Goal: Task Accomplishment & Management: Use online tool/utility

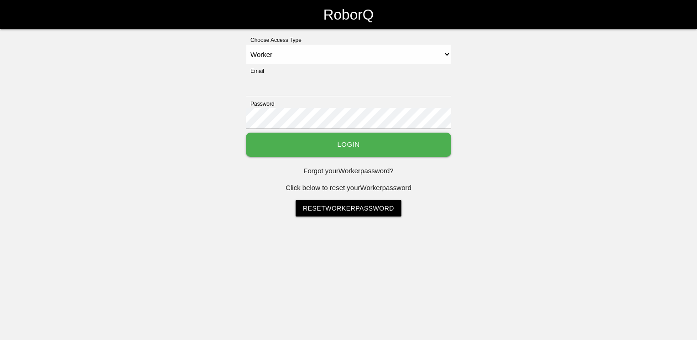
select select "Worker"
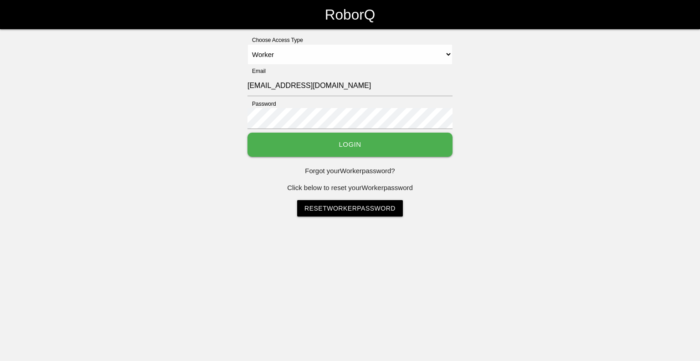
select select "Worker"
click at [399, 148] on button "Login" at bounding box center [350, 145] width 205 height 24
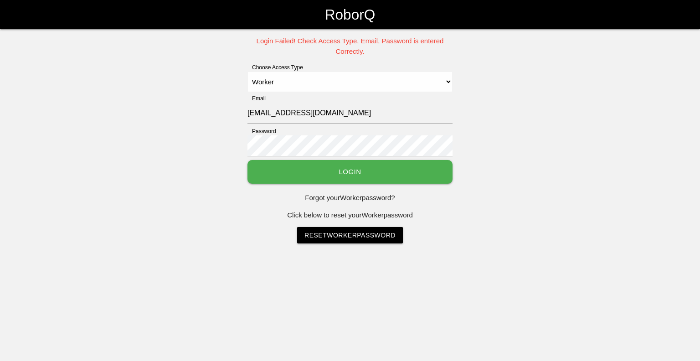
click at [280, 164] on button "Login" at bounding box center [350, 172] width 205 height 24
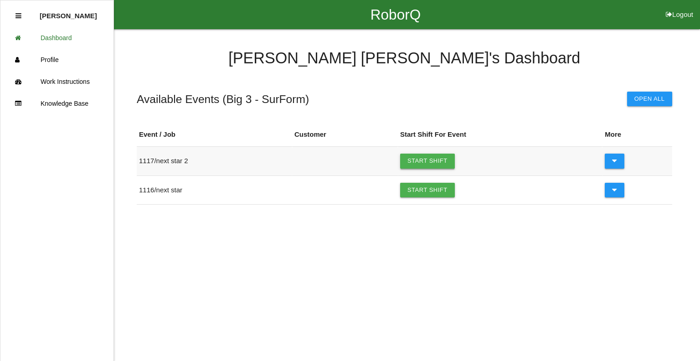
click at [447, 158] on link "Start Shift" at bounding box center [427, 161] width 55 height 15
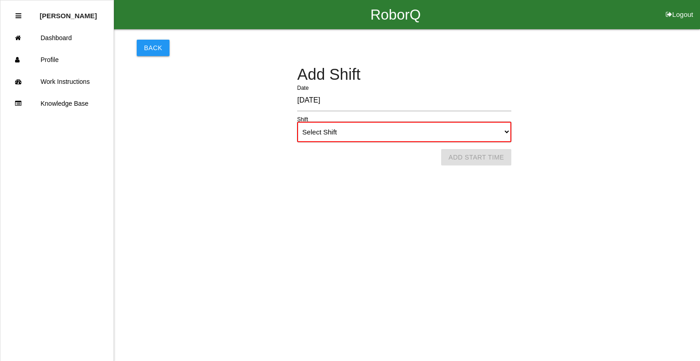
click at [367, 137] on select "Select Shift 1st Shift 2nd Shift 3rd Shift 4th Shift" at bounding box center [404, 132] width 214 height 21
select select "1"
click at [297, 122] on select "Select Shift 1st Shift 2nd Shift 3rd Shift 4th Shift" at bounding box center [404, 132] width 214 height 21
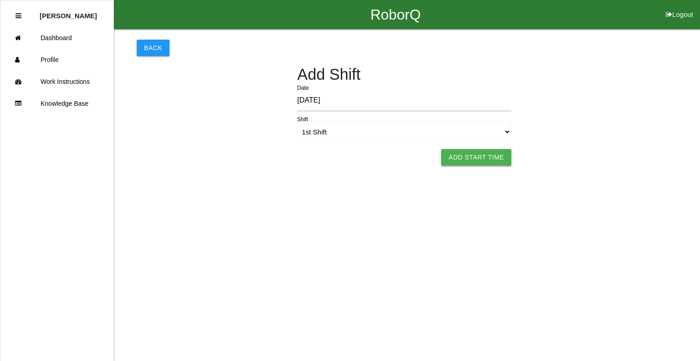
click at [481, 158] on button "Add Start Time" at bounding box center [476, 157] width 70 height 16
select select "7"
select select "49"
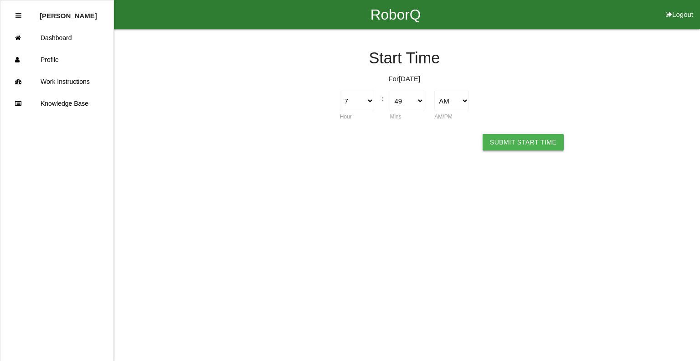
click at [510, 144] on button "Submit Start Time" at bounding box center [523, 142] width 81 height 16
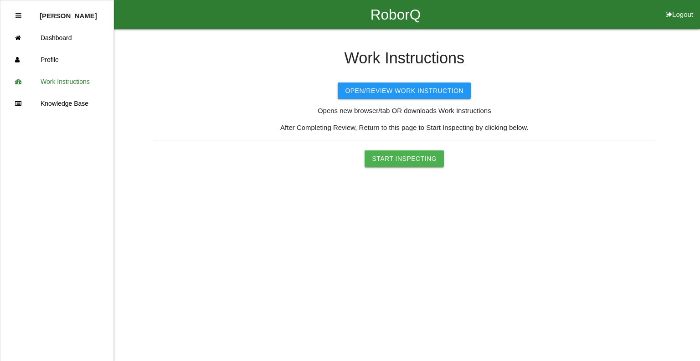
click at [384, 157] on button "Start Inspecting" at bounding box center [404, 158] width 79 height 16
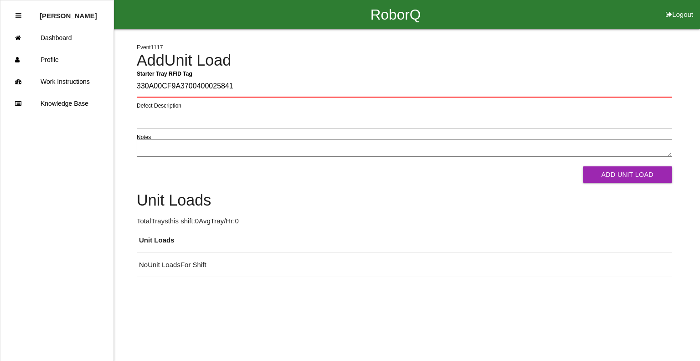
type Tag "330A00CF9A37004000258410"
click at [583, 166] on button "Add Unit Load" at bounding box center [627, 174] width 89 height 16
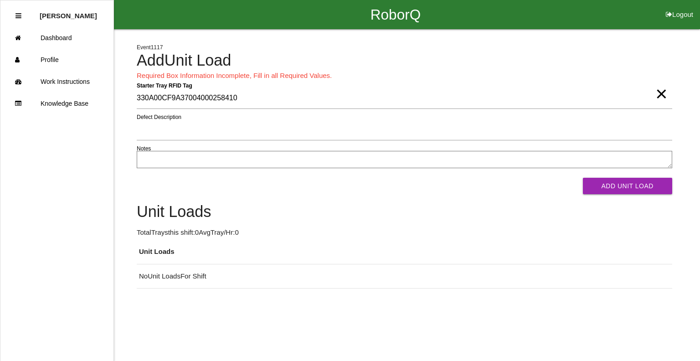
click at [658, 93] on span "×" at bounding box center [662, 85] width 12 height 18
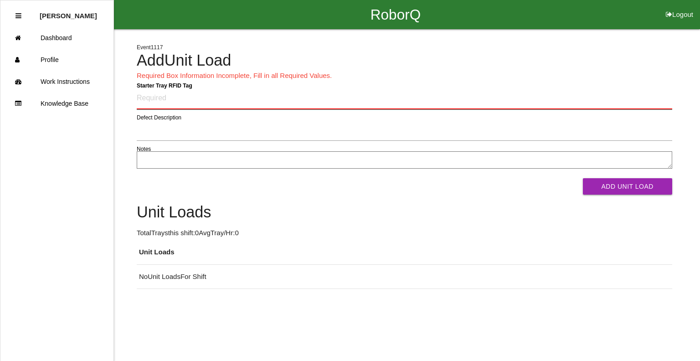
click at [265, 104] on Tag "Starter Tray RFID Tag" at bounding box center [405, 98] width 536 height 21
type Tag "330A00CF9A3700400029AD70"
click at [583, 178] on button "Add Unit Load" at bounding box center [627, 186] width 89 height 16
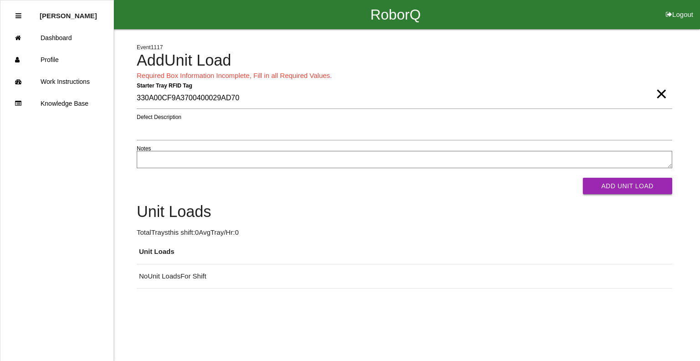
click at [600, 184] on button "Add Unit Load" at bounding box center [627, 186] width 89 height 16
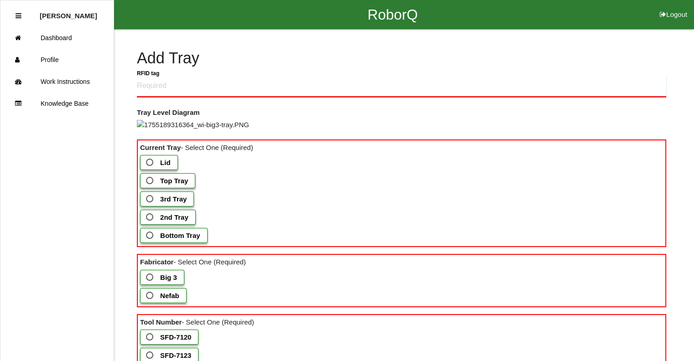
click at [162, 86] on tag "RFID tag" at bounding box center [401, 86] width 529 height 21
type tag "330A00CF9A370040002BBF78"
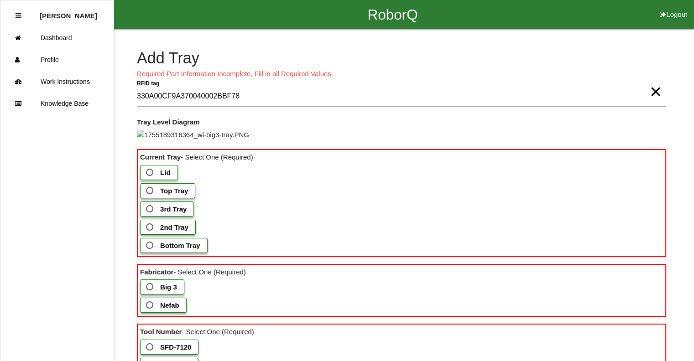
click at [148, 197] on span "Top Tray" at bounding box center [166, 190] width 44 height 11
click at [148, 191] on Tray "Top Tray" at bounding box center [147, 188] width 6 height 6
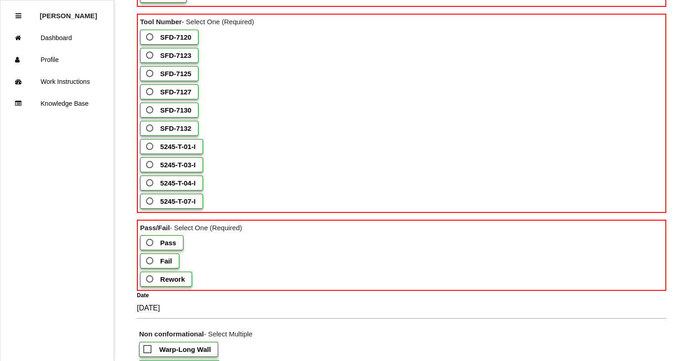
scroll to position [301, 0]
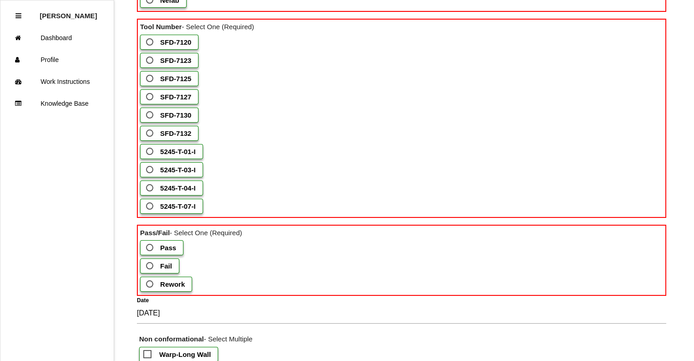
click at [180, 50] on label "SFD-7120" at bounding box center [169, 42] width 58 height 15
click at [150, 42] on input "SFD-7120" at bounding box center [147, 39] width 6 height 6
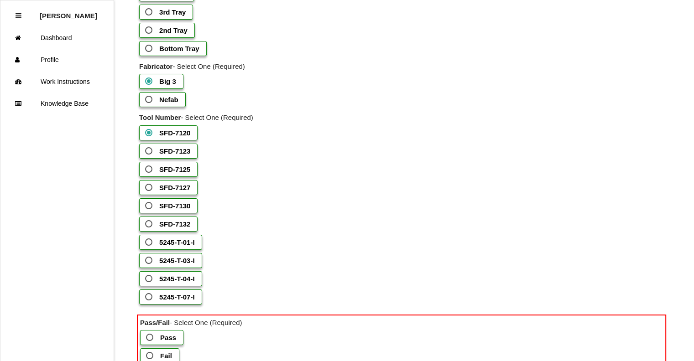
scroll to position [195, 0]
click at [148, 35] on span "2nd Tray" at bounding box center [165, 28] width 44 height 11
click at [148, 29] on Tray "2nd Tray" at bounding box center [146, 26] width 6 height 6
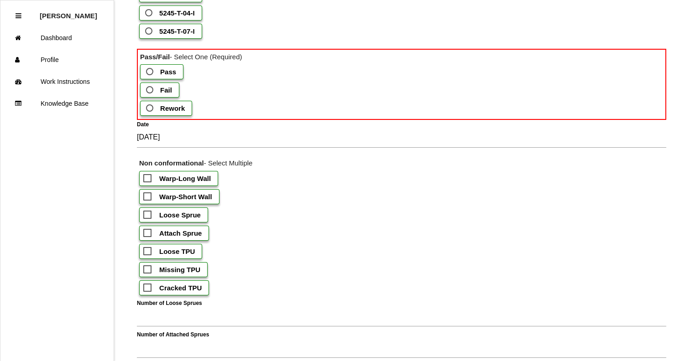
scroll to position [463, 0]
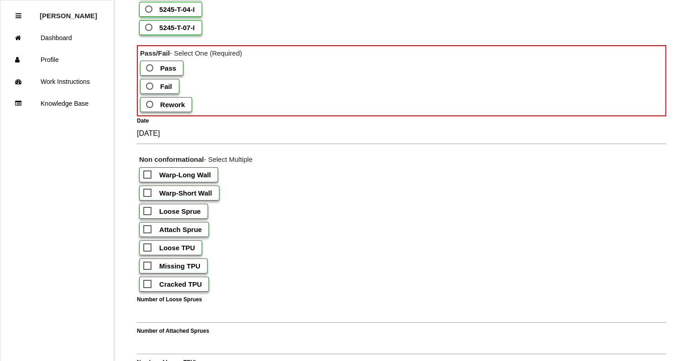
click at [154, 76] on label "Pass" at bounding box center [161, 68] width 43 height 15
click at [150, 68] on input "Pass" at bounding box center [147, 65] width 6 height 6
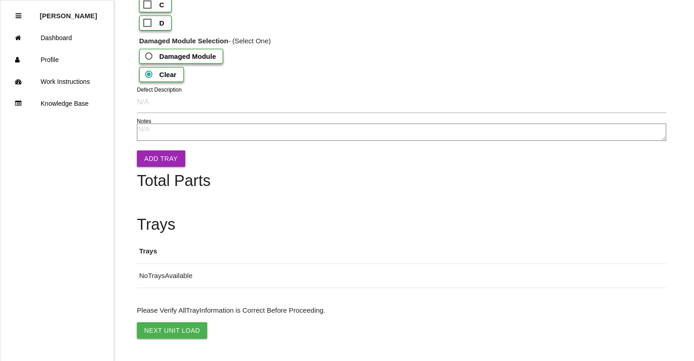
scroll to position [1131, 0]
click at [158, 167] on button "Add Tray" at bounding box center [161, 158] width 48 height 16
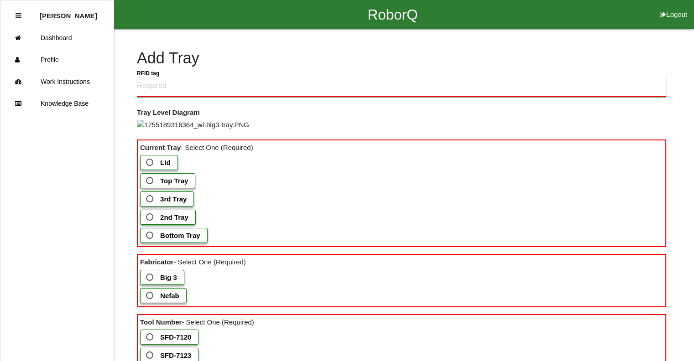
click at [398, 84] on tag "RFID tag" at bounding box center [401, 86] width 529 height 21
type tag "330A00CF9A3700400029AD70"
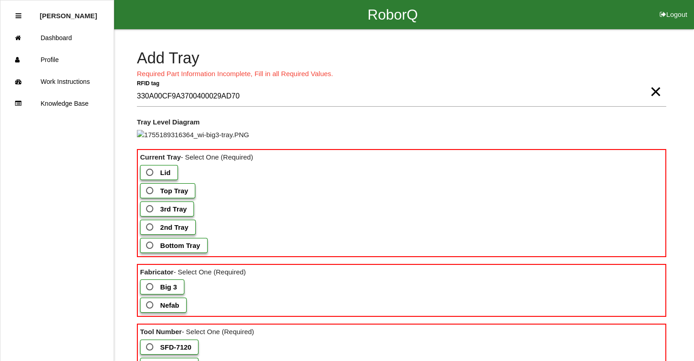
click at [158, 251] on span "Bottom Tray" at bounding box center [172, 245] width 56 height 11
click at [150, 246] on Tray "Bottom Tray" at bounding box center [147, 243] width 6 height 6
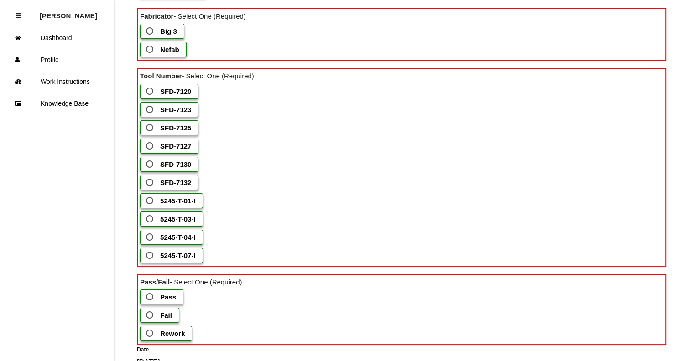
scroll to position [255, 0]
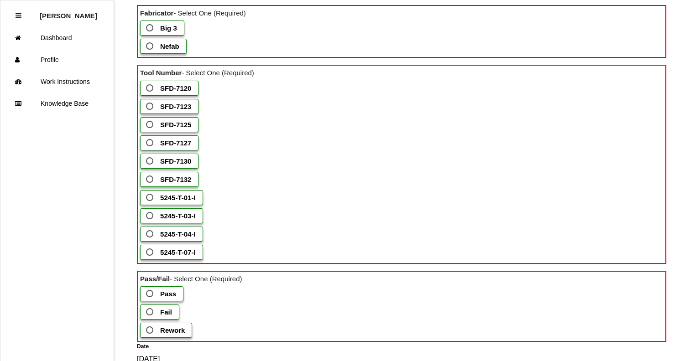
click at [164, 32] on b "Big 3" at bounding box center [168, 28] width 17 height 8
click at [150, 28] on 3 "Big 3" at bounding box center [147, 25] width 6 height 6
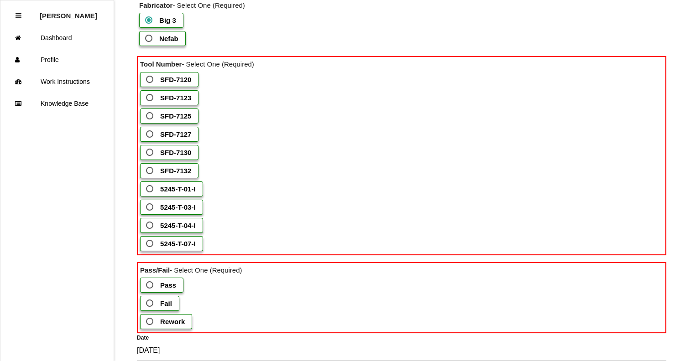
click at [172, 120] on b "SFD-7125" at bounding box center [175, 116] width 31 height 8
click at [150, 116] on input "SFD-7125" at bounding box center [147, 113] width 6 height 6
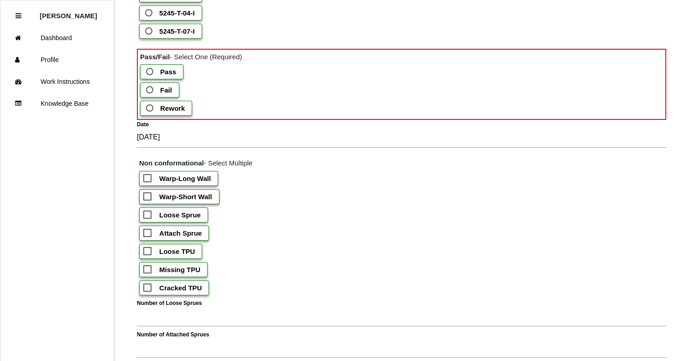
scroll to position [463, 0]
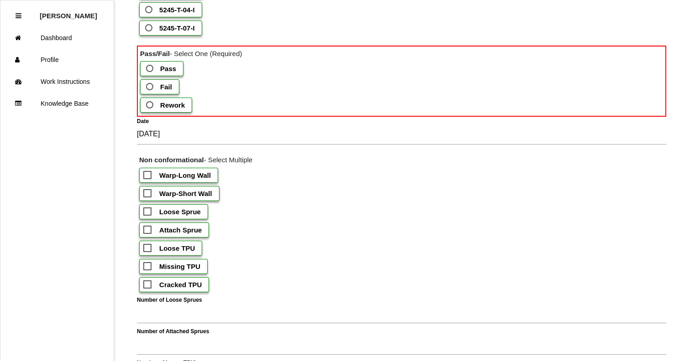
click at [174, 76] on label "Pass" at bounding box center [161, 68] width 43 height 15
click at [150, 69] on input "Pass" at bounding box center [147, 66] width 6 height 6
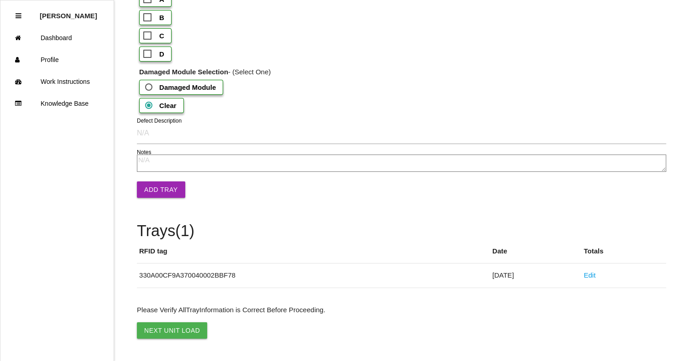
scroll to position [1157, 0]
click at [156, 326] on button "Next Unit Load" at bounding box center [172, 330] width 70 height 16
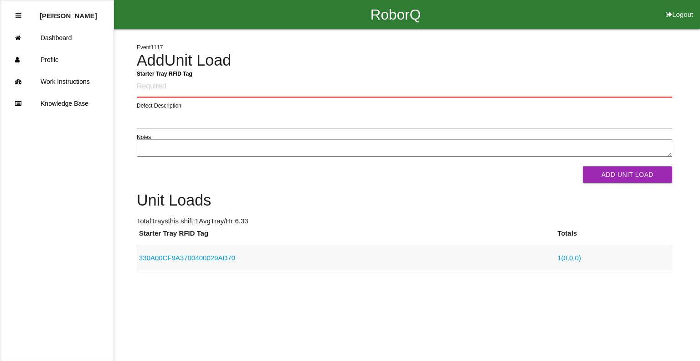
click at [179, 254] on link "330A00CF9A3700400029AD70" at bounding box center [187, 258] width 96 height 8
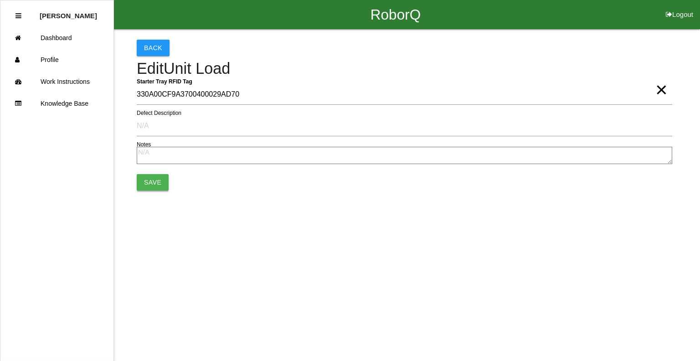
click at [155, 185] on button "Save" at bounding box center [153, 182] width 32 height 16
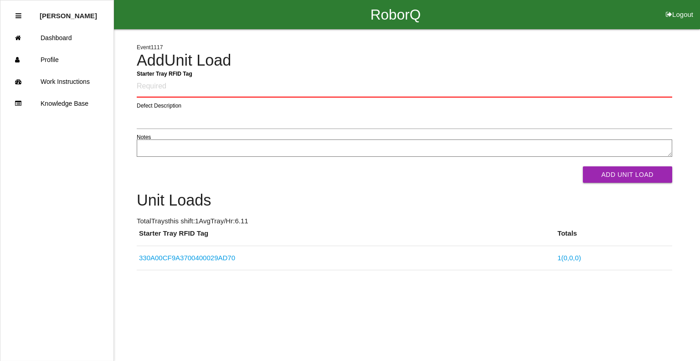
click at [197, 236] on th "Starter Tray RFID Tag" at bounding box center [346, 236] width 419 height 17
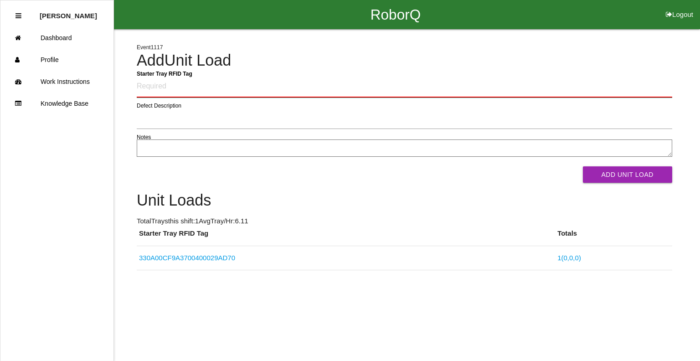
click at [192, 95] on Tag "Starter Tray RFID Tag" at bounding box center [405, 86] width 536 height 21
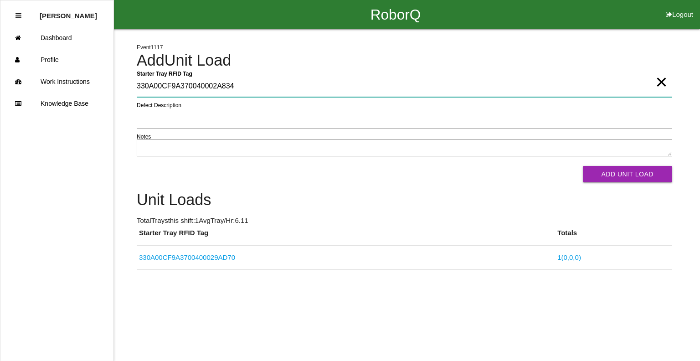
type Tag "330A00CF9A370040002A8343"
click at [583, 166] on button "Add Unit Load" at bounding box center [627, 174] width 89 height 16
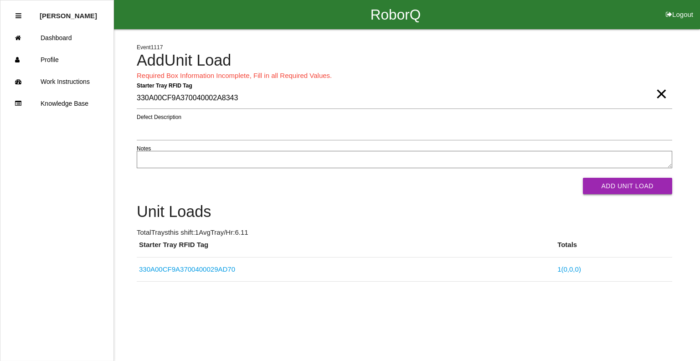
click at [622, 188] on button "Add Unit Load" at bounding box center [627, 186] width 89 height 16
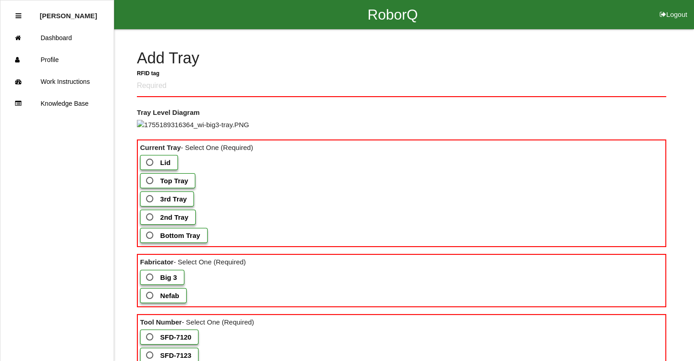
click at [156, 241] on span "Bottom Tray" at bounding box center [172, 235] width 56 height 11
click at [150, 236] on Tray "Bottom Tray" at bounding box center [147, 233] width 6 height 6
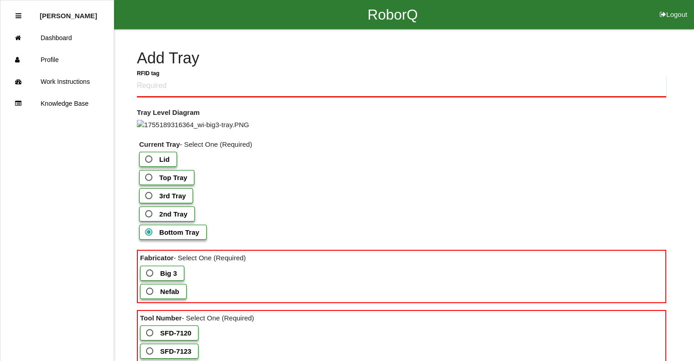
click at [235, 93] on tag "RFID tag" at bounding box center [401, 86] width 529 height 21
type tag "330A00CF9A370040002A8343"
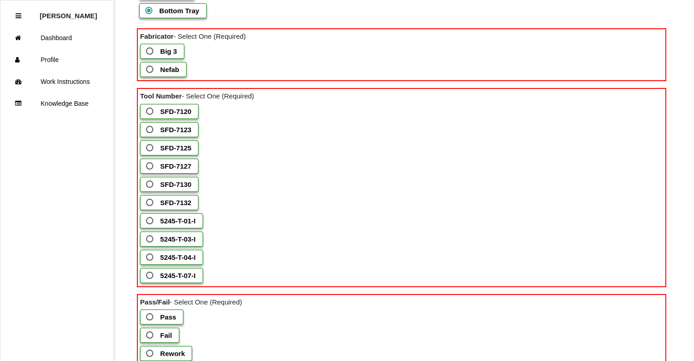
scroll to position [243, 0]
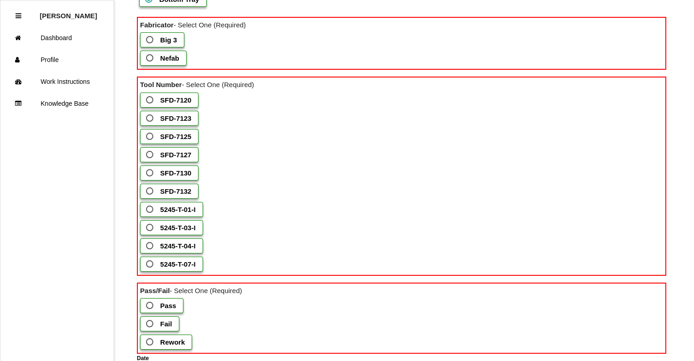
click at [157, 64] on span "Nefab" at bounding box center [161, 57] width 35 height 11
click at [150, 58] on input "Nefab" at bounding box center [147, 55] width 6 height 6
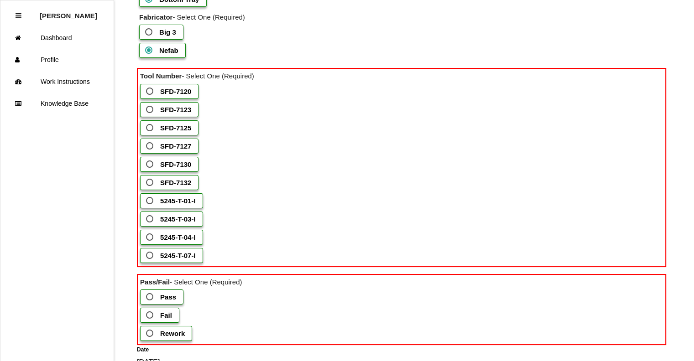
click at [164, 227] on label "5245-T-03-I" at bounding box center [171, 219] width 63 height 15
click at [150, 219] on input "5245-T-03-I" at bounding box center [147, 216] width 6 height 6
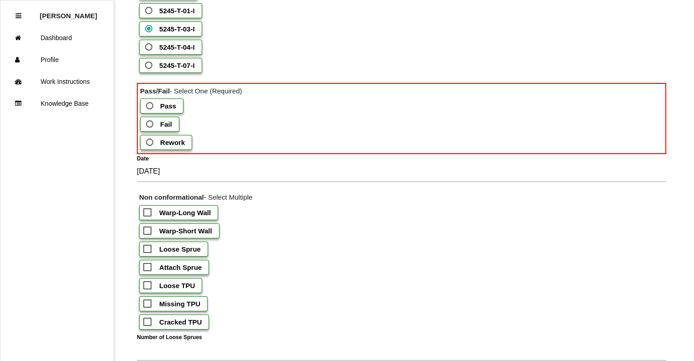
scroll to position [432, 0]
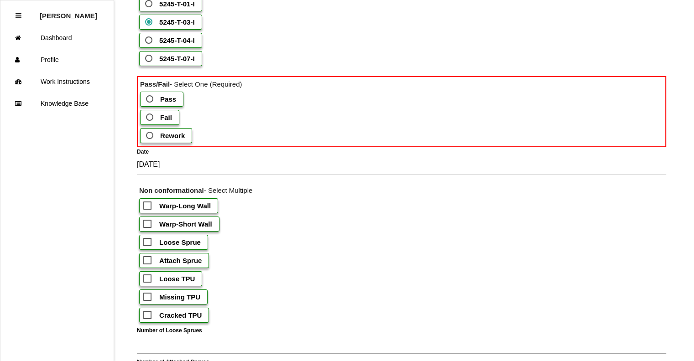
click at [170, 103] on b "Pass" at bounding box center [168, 99] width 16 height 8
click at [150, 99] on input "Pass" at bounding box center [147, 96] width 6 height 6
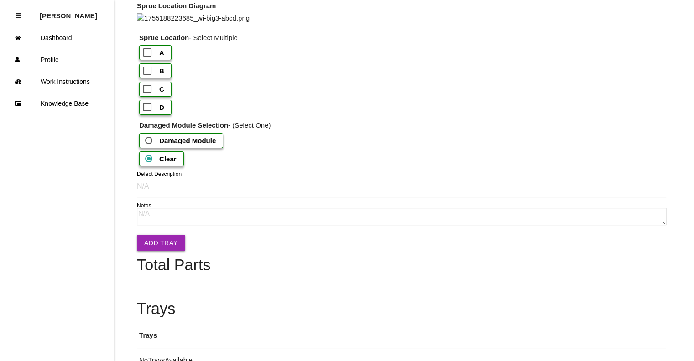
scroll to position [1189, 0]
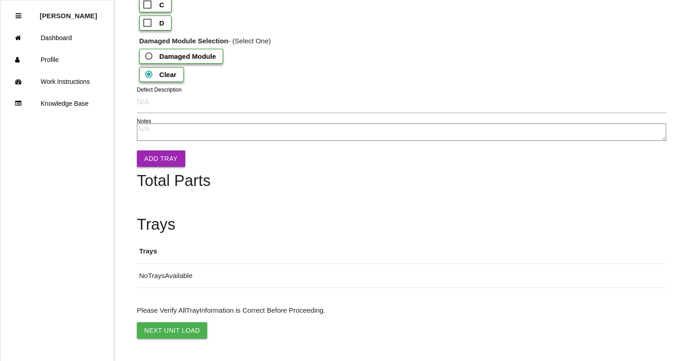
click at [165, 162] on button "Add Tray" at bounding box center [161, 158] width 48 height 16
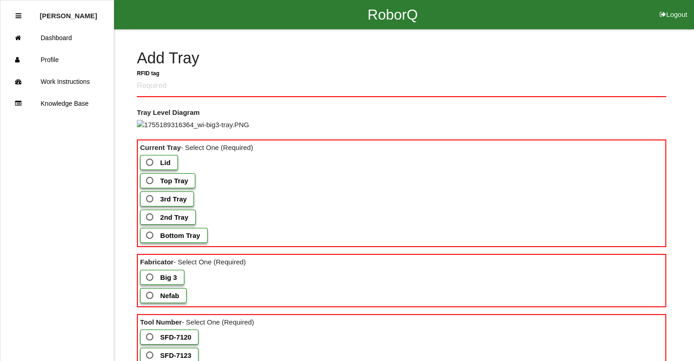
click at [151, 223] on span "2nd Tray" at bounding box center [166, 217] width 44 height 11
click at [150, 218] on Tray "2nd Tray" at bounding box center [147, 215] width 6 height 6
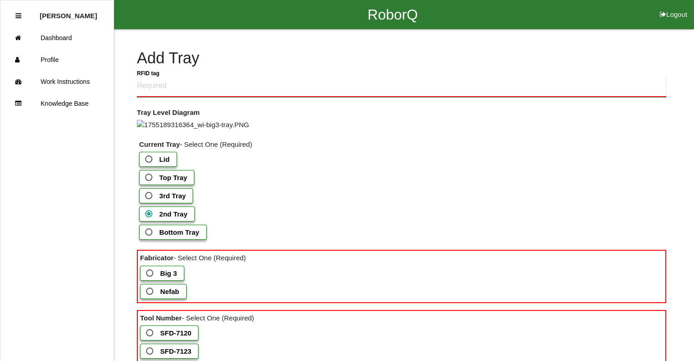
click at [191, 89] on tag "RFID tag" at bounding box center [401, 86] width 529 height 21
type tag "330A00CF9A37004000257B07"
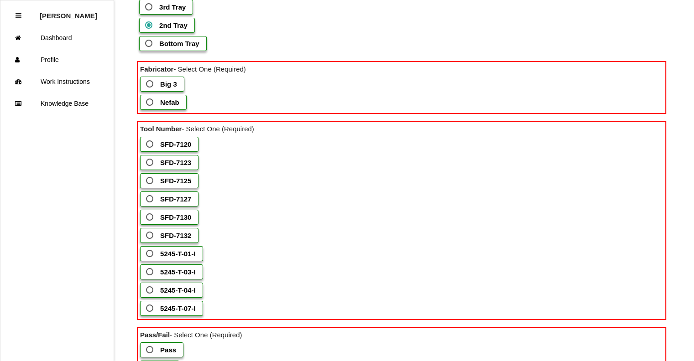
scroll to position [238, 0]
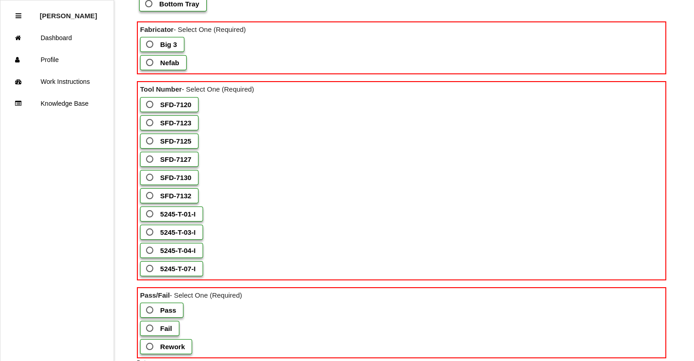
click at [151, 68] on span "Nefab" at bounding box center [161, 62] width 35 height 11
click at [150, 63] on input "Nefab" at bounding box center [147, 60] width 6 height 6
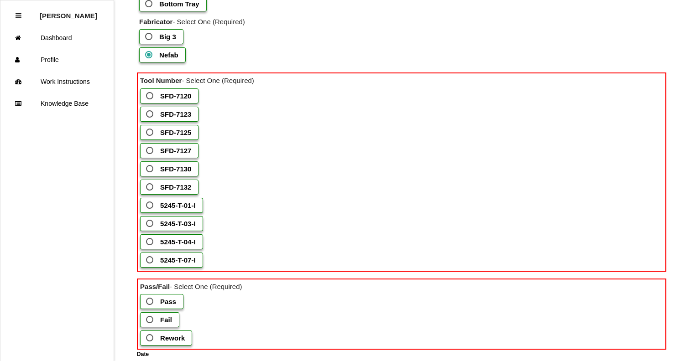
click at [148, 156] on span "SFD-7127" at bounding box center [167, 150] width 47 height 11
click at [148, 151] on input "SFD-7127" at bounding box center [147, 148] width 6 height 6
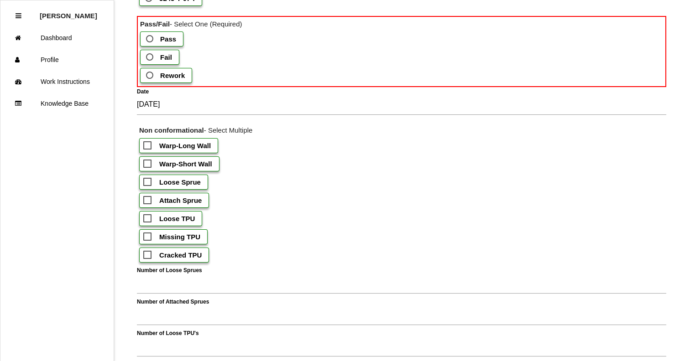
scroll to position [497, 0]
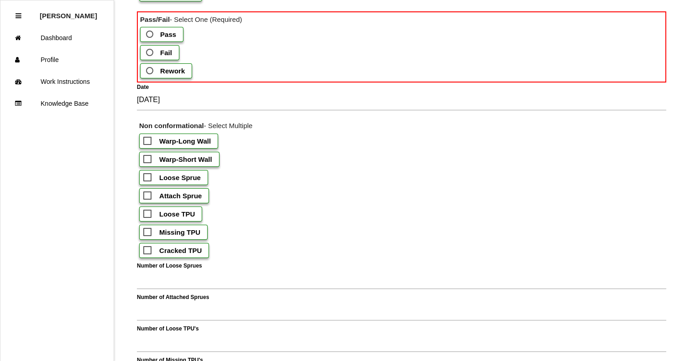
click at [161, 38] on b "Pass" at bounding box center [168, 35] width 16 height 8
click at [150, 35] on input "Pass" at bounding box center [147, 32] width 6 height 6
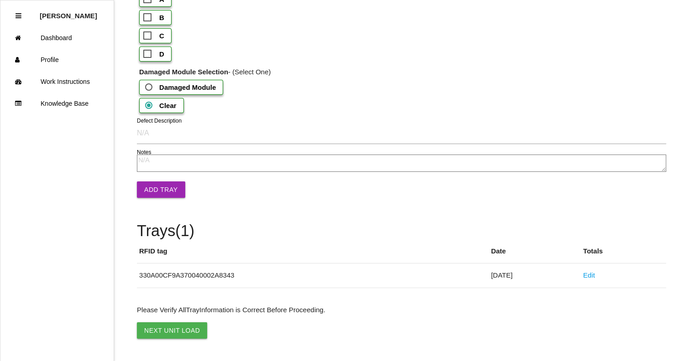
scroll to position [1157, 0]
click at [156, 195] on button "Add Tray" at bounding box center [161, 189] width 48 height 16
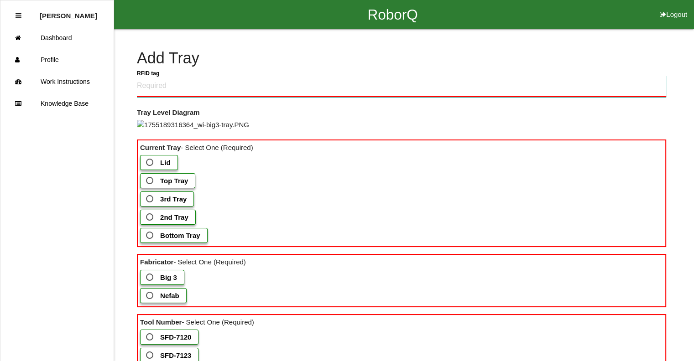
click at [215, 90] on tag "RFID tag" at bounding box center [401, 86] width 529 height 21
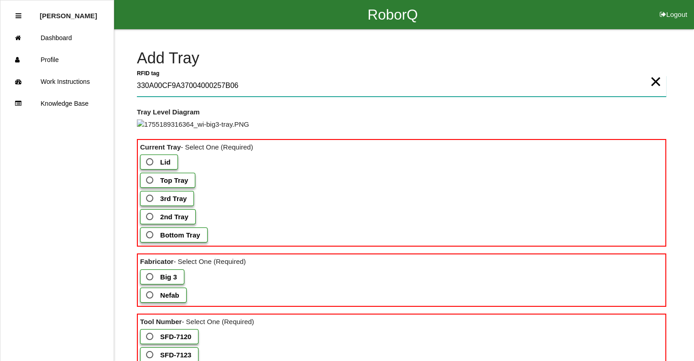
type tag "330A00CF9A37004000257B06"
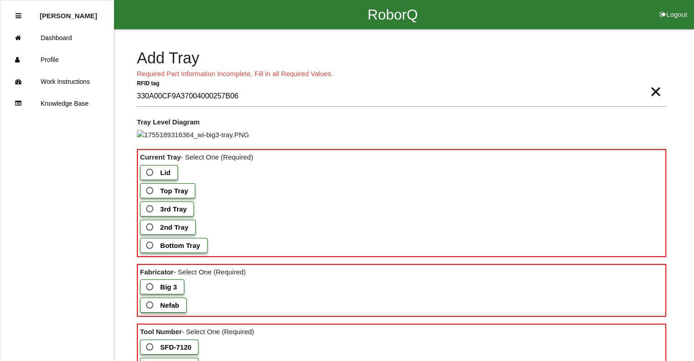
click at [151, 215] on span "3rd Tray" at bounding box center [165, 208] width 42 height 11
click at [150, 209] on Tray "3rd Tray" at bounding box center [147, 206] width 6 height 6
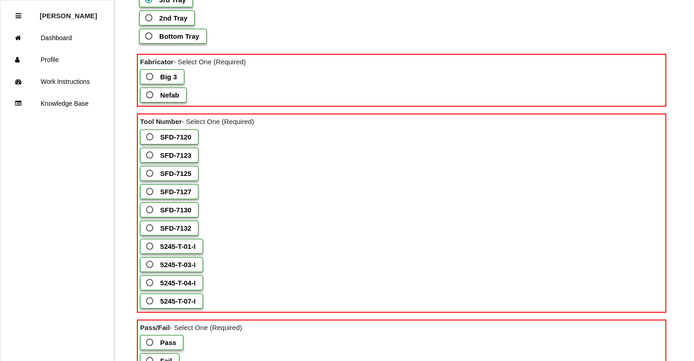
scroll to position [208, 0]
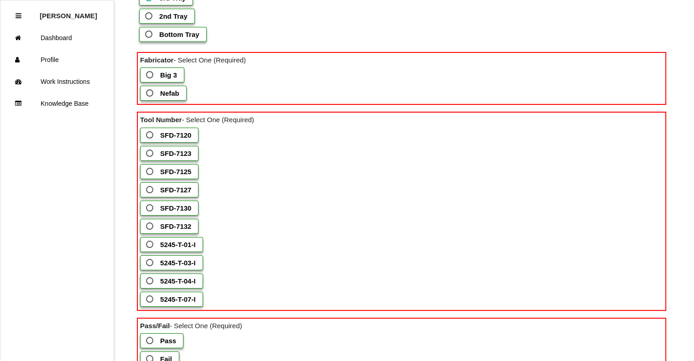
click at [160, 79] on b "Big 3" at bounding box center [168, 75] width 17 height 8
click at [150, 75] on 3 "Big 3" at bounding box center [147, 72] width 6 height 6
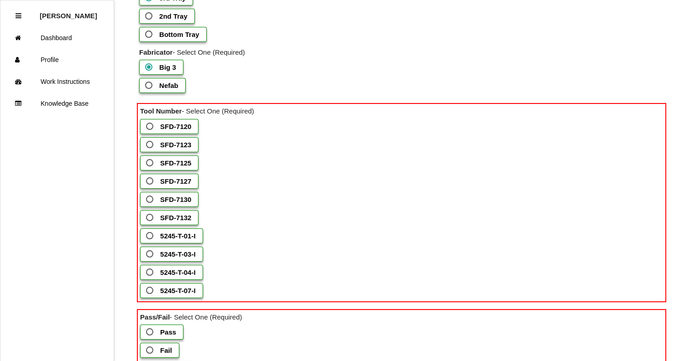
click at [151, 187] on span "SFD-7127" at bounding box center [167, 181] width 47 height 11
click at [150, 181] on input "SFD-7127" at bounding box center [147, 179] width 6 height 6
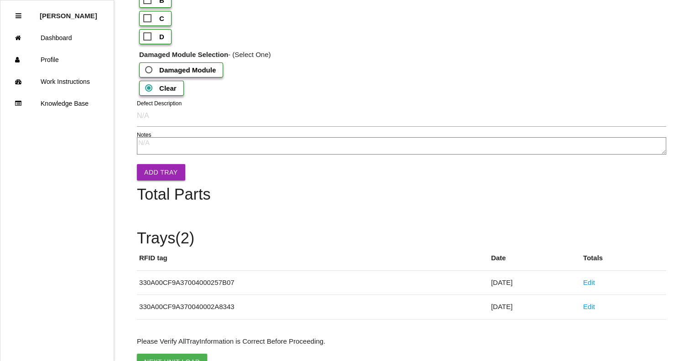
scroll to position [1063, 0]
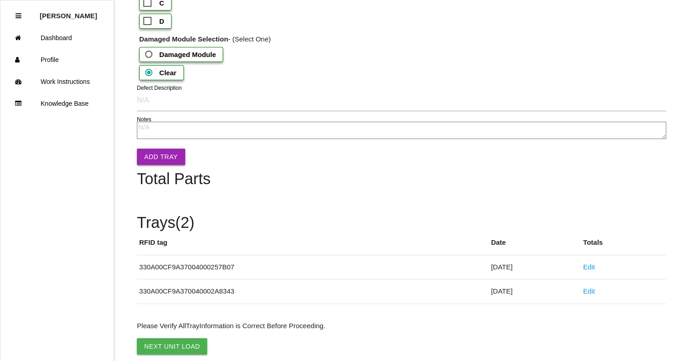
click at [162, 165] on button "Add Tray" at bounding box center [161, 157] width 48 height 16
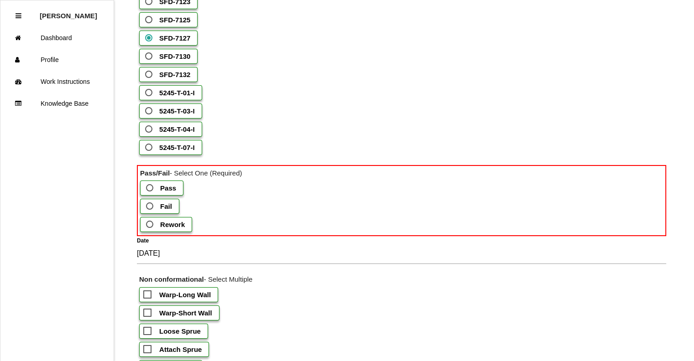
scroll to position [430, 0]
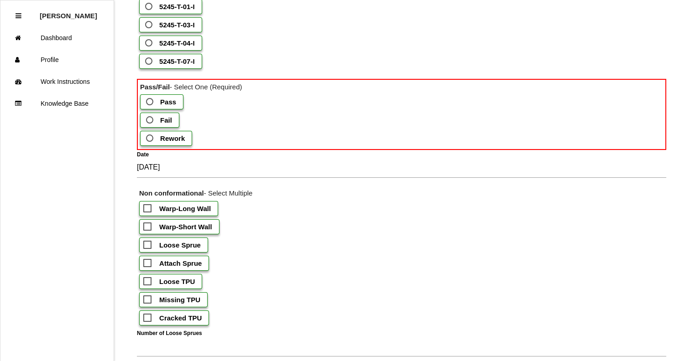
click at [156, 108] on span "Pass" at bounding box center [160, 101] width 32 height 11
click at [150, 102] on input "Pass" at bounding box center [147, 99] width 6 height 6
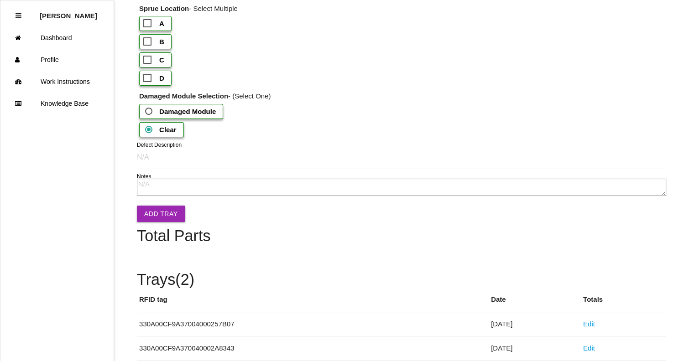
scroll to position [998, 0]
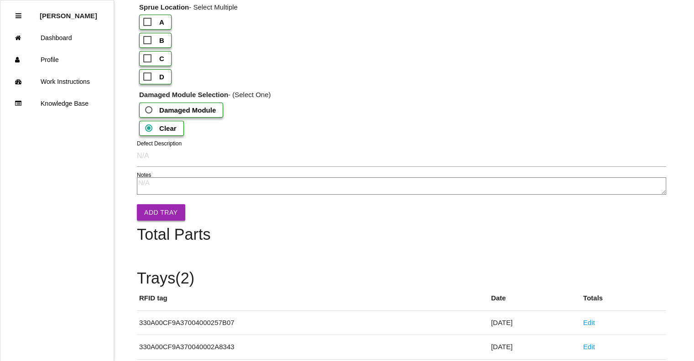
click at [161, 221] on button "Add Tray" at bounding box center [161, 212] width 48 height 16
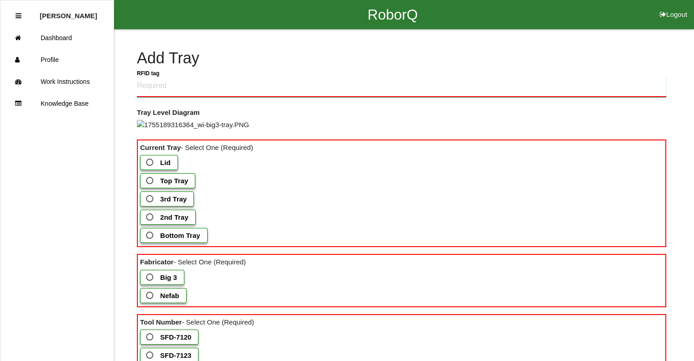
click at [241, 87] on tag "RFID tag" at bounding box center [401, 86] width 529 height 21
type tag "330A00CF9A37004000257B05"
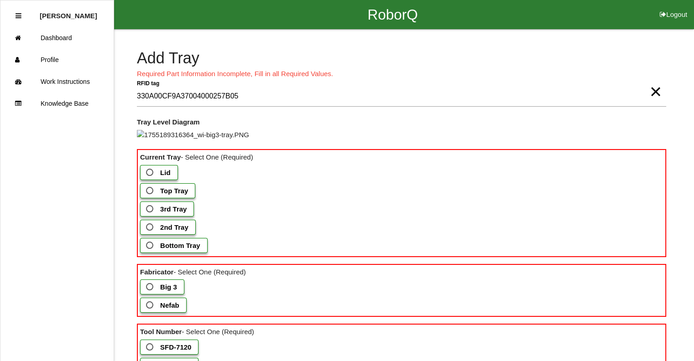
click at [152, 197] on span "Top Tray" at bounding box center [166, 190] width 44 height 11
click at [150, 191] on Tray "Top Tray" at bounding box center [147, 188] width 6 height 6
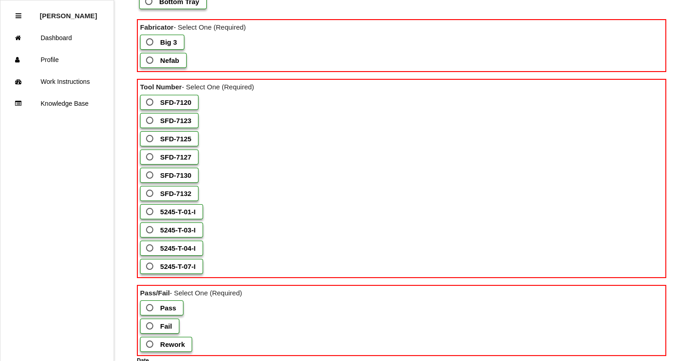
scroll to position [244, 0]
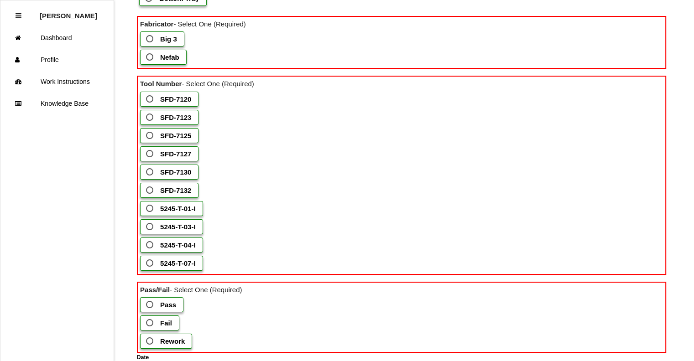
click at [159, 45] on span "Big 3" at bounding box center [160, 38] width 33 height 11
click at [150, 39] on 3 "Big 3" at bounding box center [147, 36] width 6 height 6
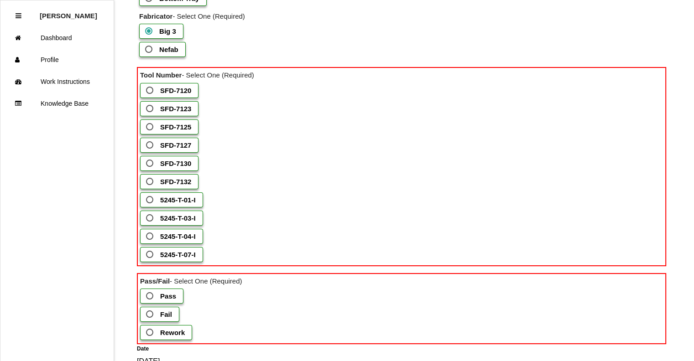
click at [148, 151] on span "SFD-7127" at bounding box center [167, 145] width 47 height 11
click at [148, 145] on input "SFD-7127" at bounding box center [147, 143] width 6 height 6
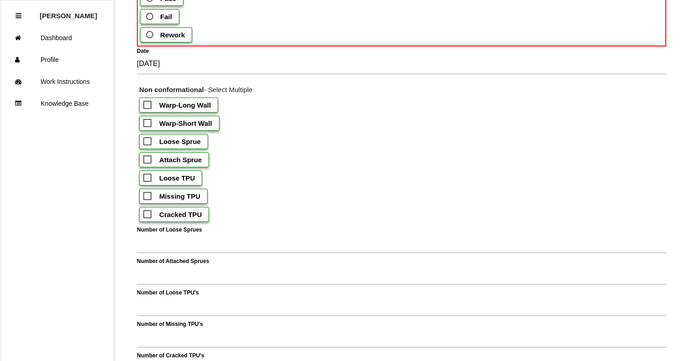
scroll to position [536, 0]
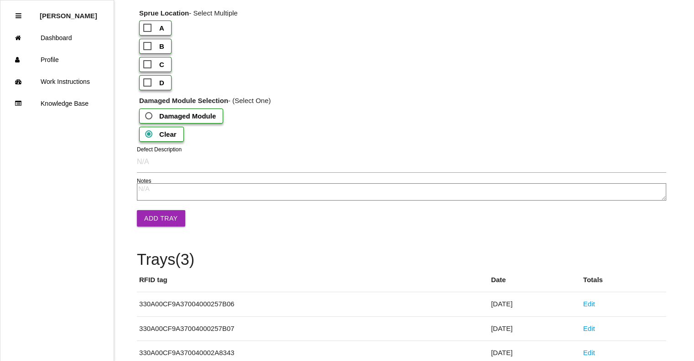
scroll to position [1047, 0]
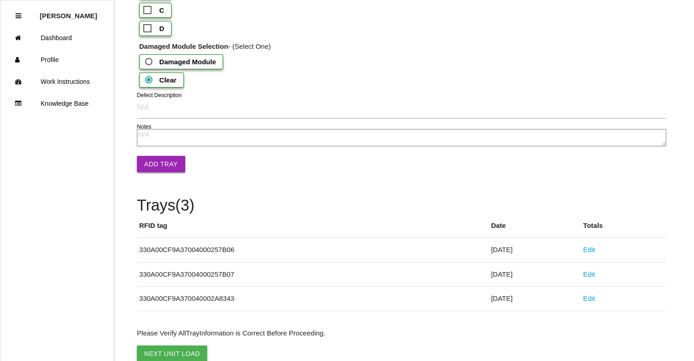
click at [171, 172] on button "Add Tray" at bounding box center [161, 164] width 48 height 16
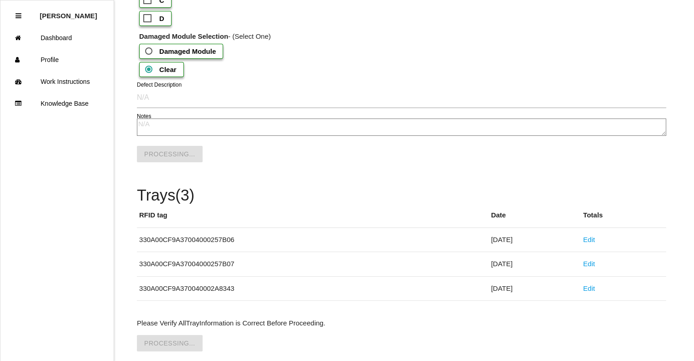
scroll to position [0, 0]
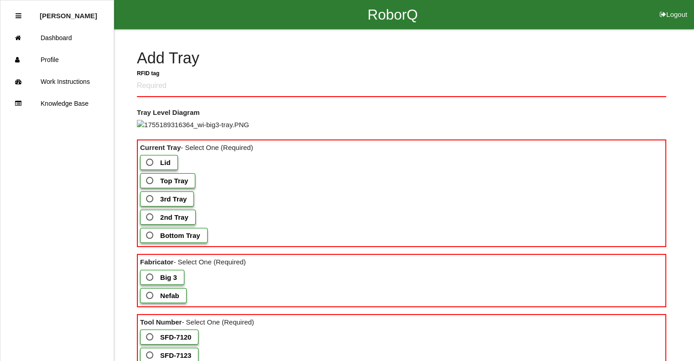
click at [166, 166] on b "Lid" at bounding box center [165, 163] width 10 height 8
click at [150, 163] on input "Lid" at bounding box center [147, 160] width 6 height 6
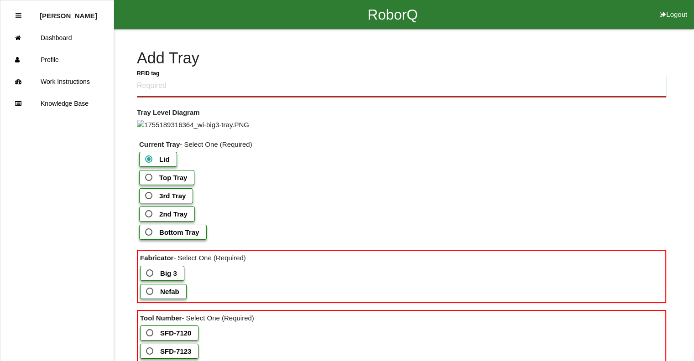
click at [213, 88] on tag "RFID tag" at bounding box center [401, 86] width 529 height 21
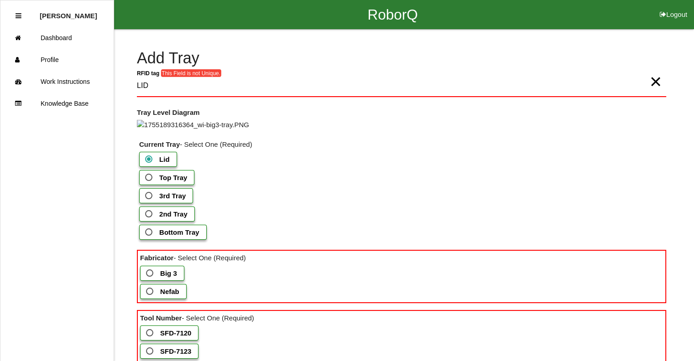
click at [161, 277] on b "Big 3" at bounding box center [168, 274] width 17 height 8
click at [150, 274] on 3 "Big 3" at bounding box center [147, 271] width 6 height 6
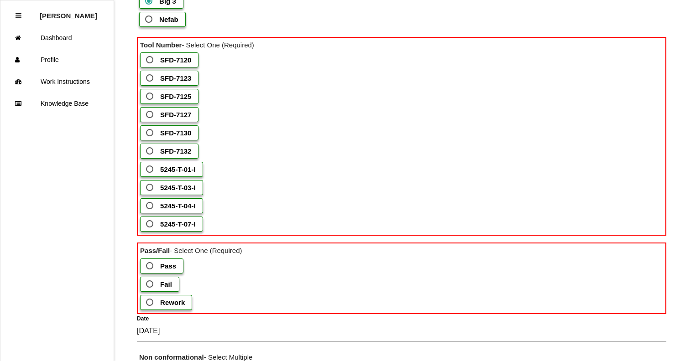
scroll to position [266, 0]
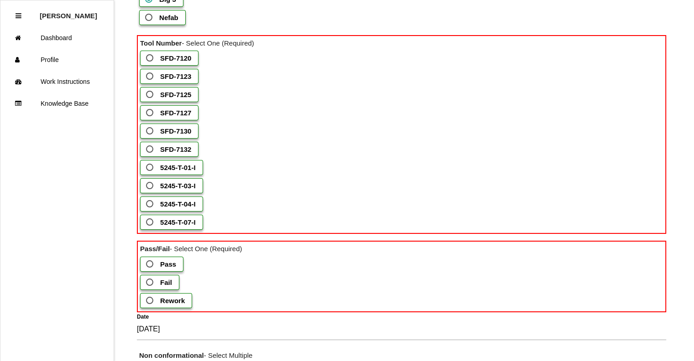
click at [161, 137] on span "SFD-7130" at bounding box center [167, 130] width 47 height 11
click at [150, 131] on input "SFD-7130" at bounding box center [147, 128] width 6 height 6
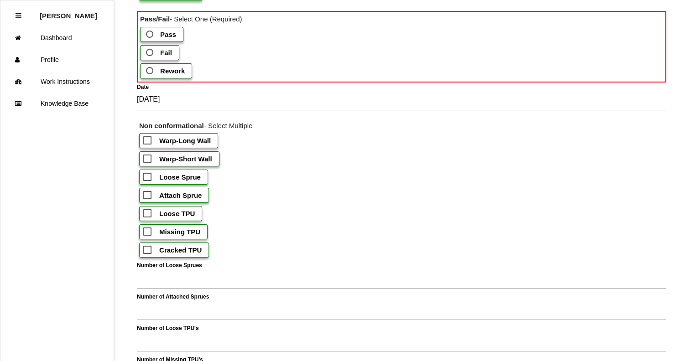
scroll to position [494, 0]
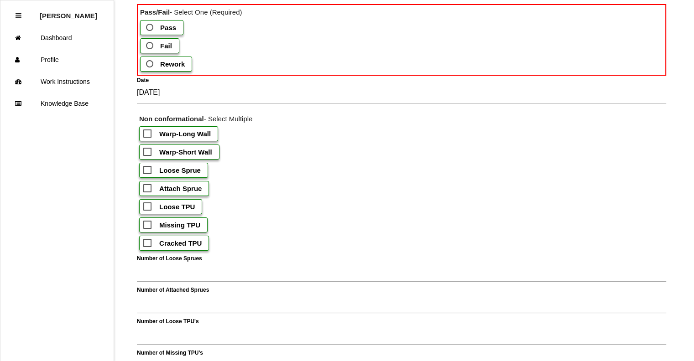
click at [159, 33] on span "Pass" at bounding box center [160, 27] width 32 height 11
click at [150, 28] on input "Pass" at bounding box center [147, 25] width 6 height 6
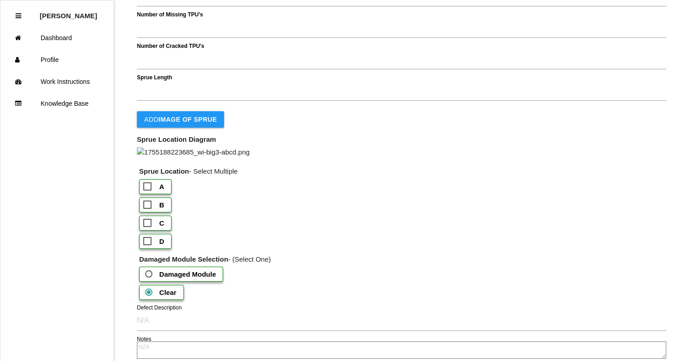
scroll to position [826, 0]
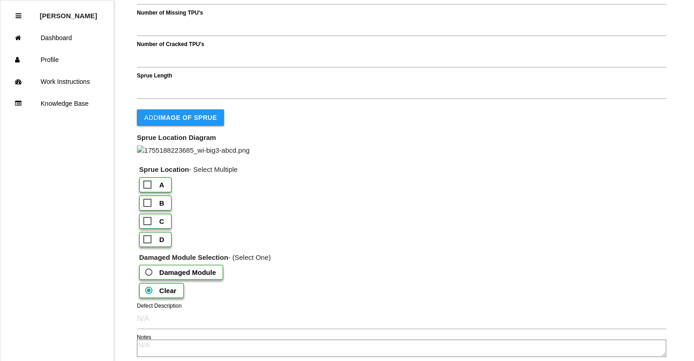
drag, startPoint x: 691, startPoint y: 225, endPoint x: 693, endPoint y: 255, distance: 30.6
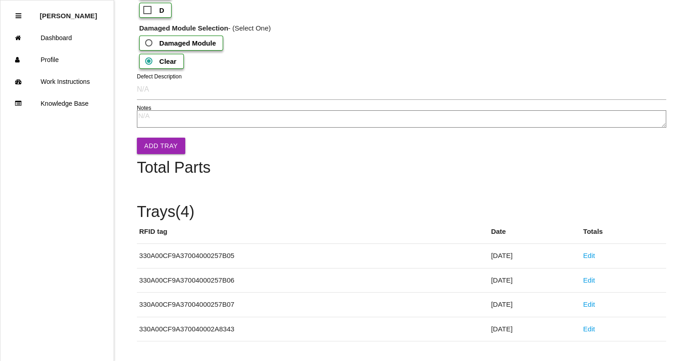
scroll to position [1058, 0]
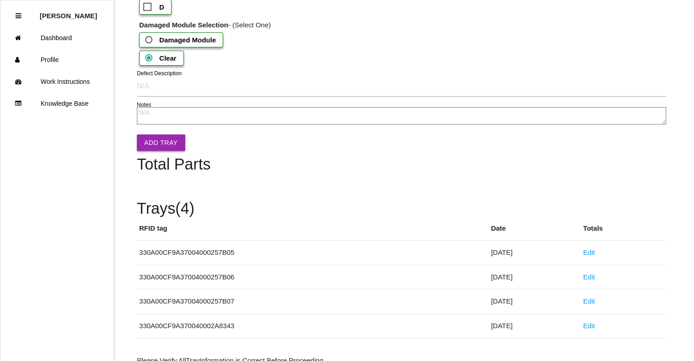
click at [158, 151] on button "Add Tray" at bounding box center [161, 143] width 48 height 16
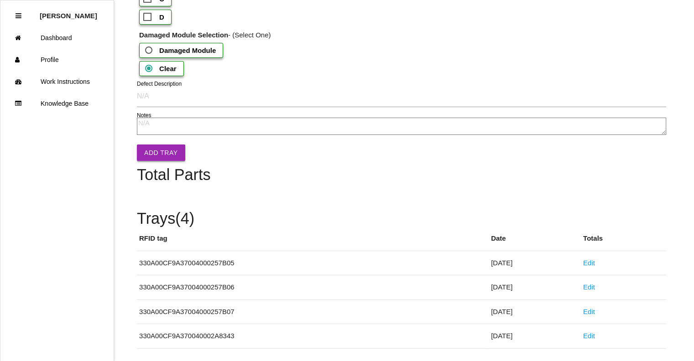
scroll to position [0, 0]
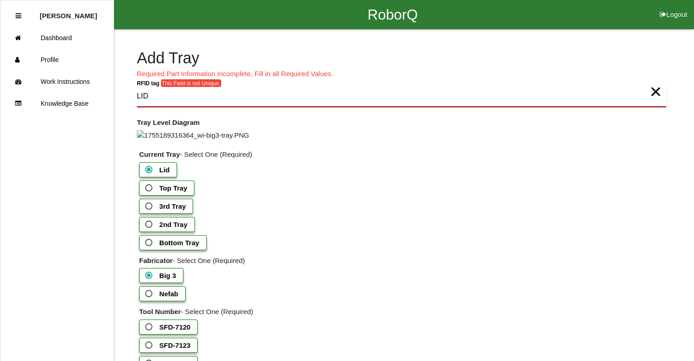
click at [207, 104] on tag "LID" at bounding box center [401, 96] width 529 height 21
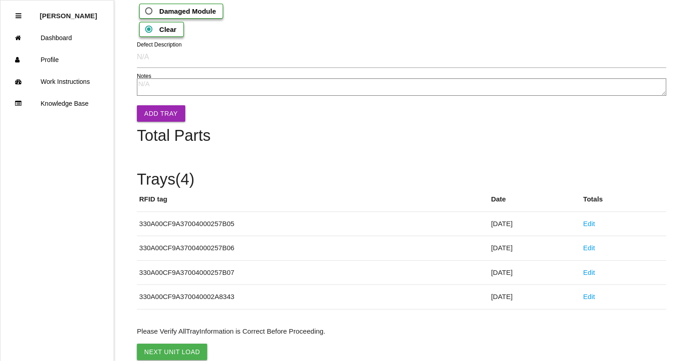
scroll to position [1106, 0]
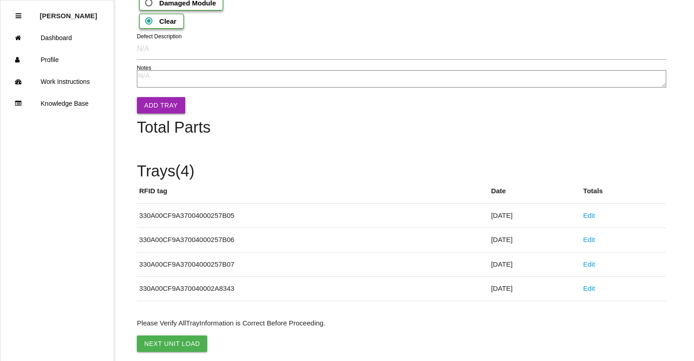
click at [159, 114] on button "Add Tray" at bounding box center [161, 105] width 48 height 16
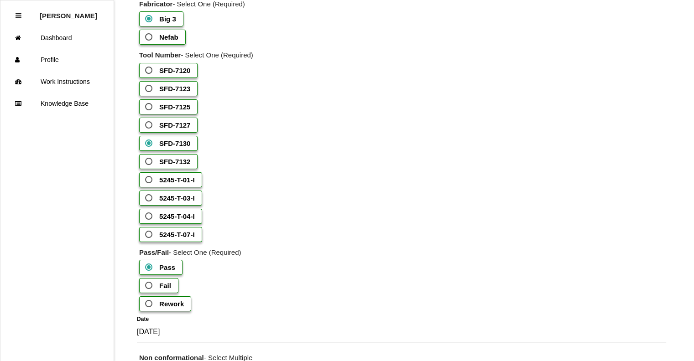
scroll to position [0, 0]
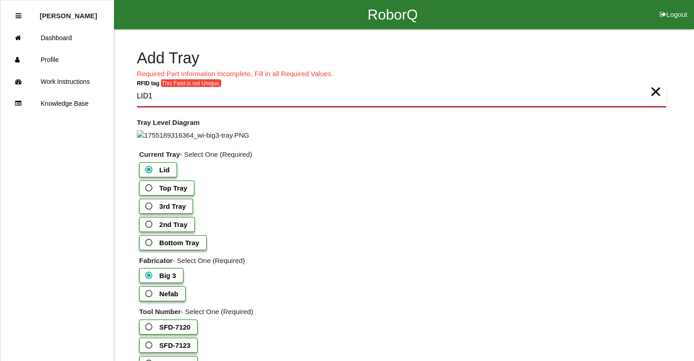
click at [217, 93] on tag "LID1" at bounding box center [401, 96] width 529 height 21
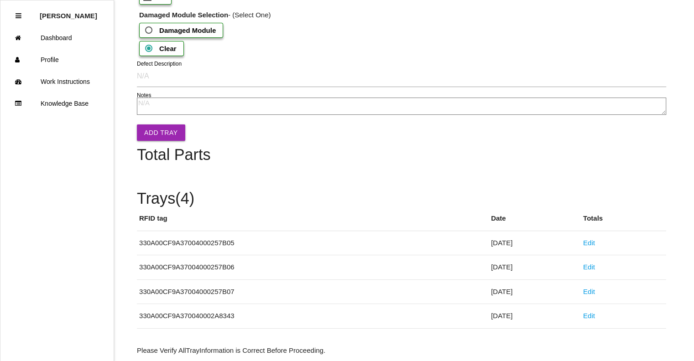
scroll to position [1255, 0]
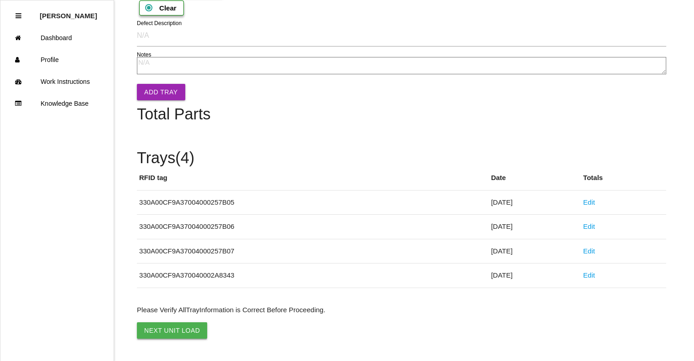
type tag "LID2"
click at [161, 330] on button "Next Unit Load" at bounding box center [172, 330] width 70 height 16
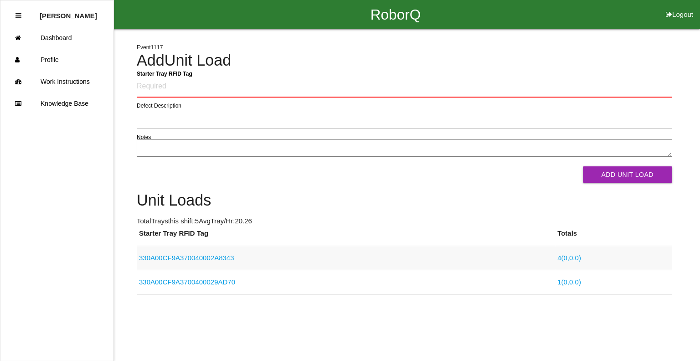
click at [200, 258] on link "330A00CF9A370040002A8343" at bounding box center [186, 258] width 95 height 8
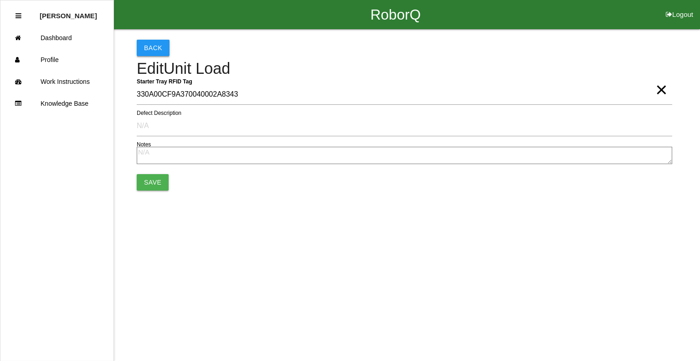
click at [153, 47] on button "Back" at bounding box center [153, 48] width 33 height 16
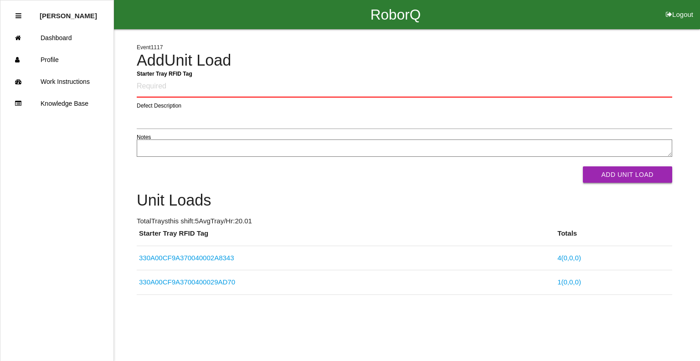
click at [610, 170] on button "Add Unit Load" at bounding box center [627, 174] width 89 height 16
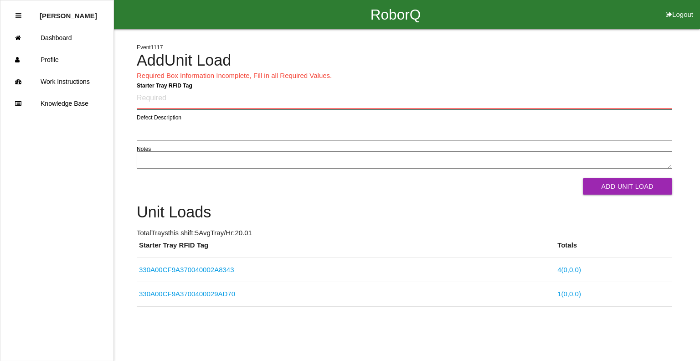
click at [233, 108] on Tag "Starter Tray RFID Tag" at bounding box center [405, 98] width 536 height 21
type Tag "330A00CF9A370040002AC607"
click at [583, 178] on button "Add Unit Load" at bounding box center [627, 186] width 89 height 16
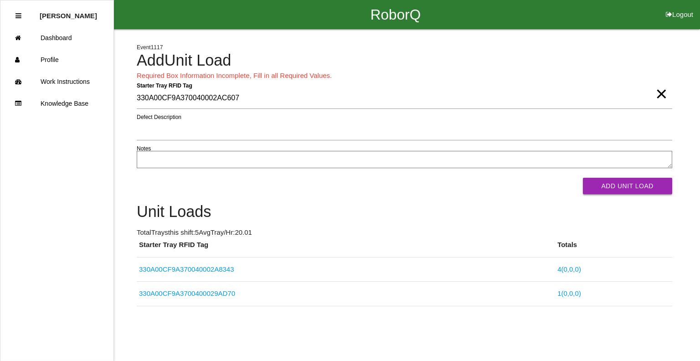
click at [594, 184] on button "Add Unit Load" at bounding box center [627, 186] width 89 height 16
click at [613, 182] on button "Add Unit Load" at bounding box center [627, 186] width 89 height 16
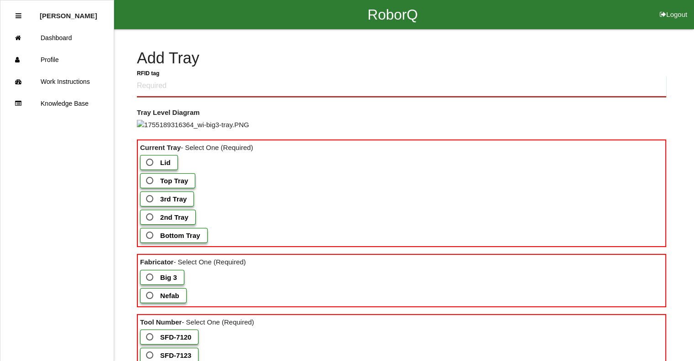
click at [213, 88] on tag "RFID tag" at bounding box center [401, 86] width 529 height 21
type tag "330A00CF9A37004000257C1C"
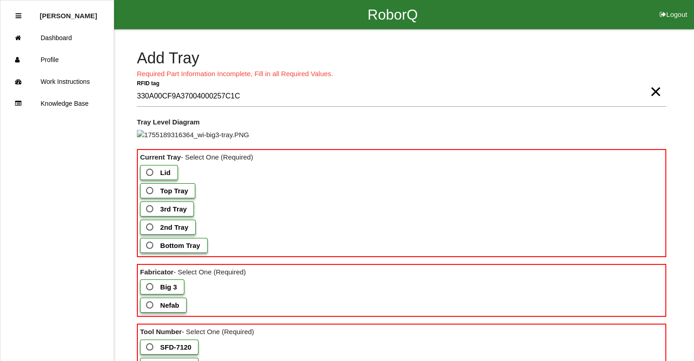
click at [155, 233] on span "2nd Tray" at bounding box center [166, 227] width 44 height 11
click at [150, 228] on Tray "2nd Tray" at bounding box center [147, 225] width 6 height 6
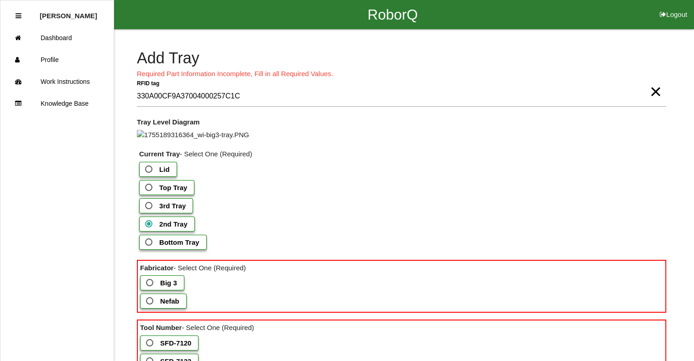
click at [162, 210] on b "3rd Tray" at bounding box center [172, 206] width 26 height 8
click at [149, 206] on Tray "3rd Tray" at bounding box center [146, 203] width 6 height 6
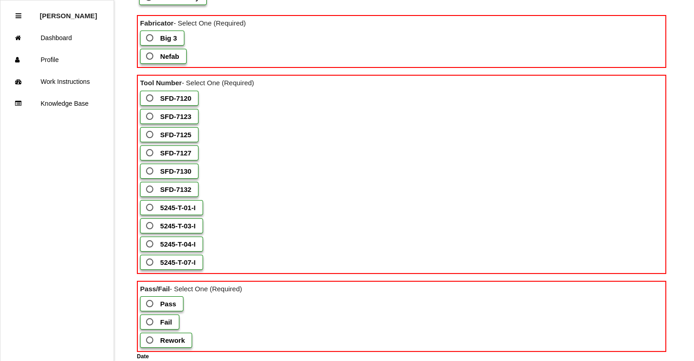
scroll to position [255, 0]
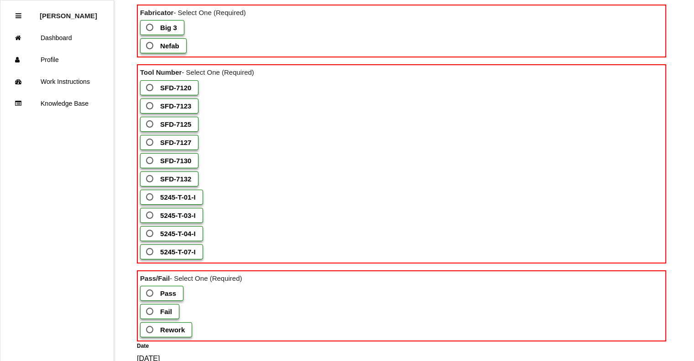
click at [156, 33] on span "Big 3" at bounding box center [160, 27] width 33 height 11
click at [150, 28] on 3 "Big 3" at bounding box center [147, 25] width 6 height 6
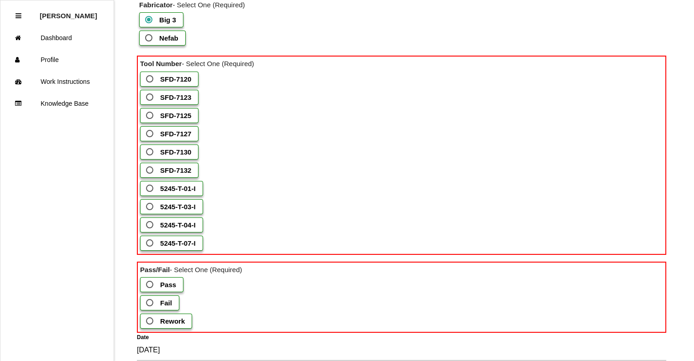
click at [153, 140] on span "SFD-7127" at bounding box center [167, 133] width 47 height 11
click at [150, 134] on input "SFD-7127" at bounding box center [147, 131] width 6 height 6
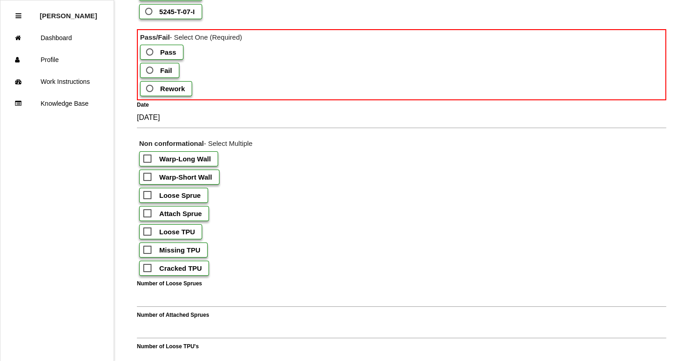
scroll to position [484, 0]
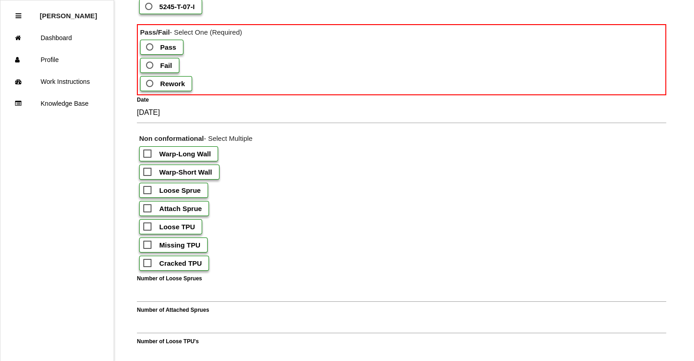
click at [157, 53] on span "Pass" at bounding box center [160, 46] width 32 height 11
click at [150, 47] on input "Pass" at bounding box center [147, 44] width 6 height 6
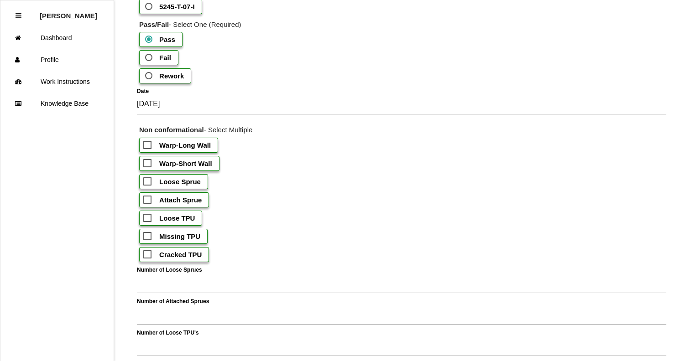
click at [155, 63] on span "Fail" at bounding box center [157, 57] width 28 height 11
click at [149, 58] on input "Fail" at bounding box center [146, 55] width 6 height 6
click at [168, 167] on b "Warp-Short Wall" at bounding box center [185, 164] width 53 height 8
click at [149, 164] on input "Warp-Short Wall" at bounding box center [146, 161] width 6 height 6
checkbox input "true"
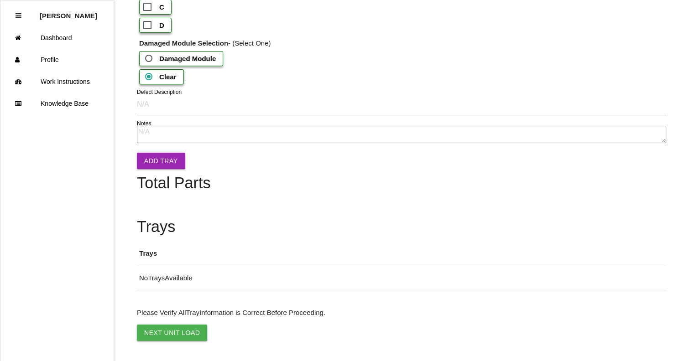
scroll to position [1065, 0]
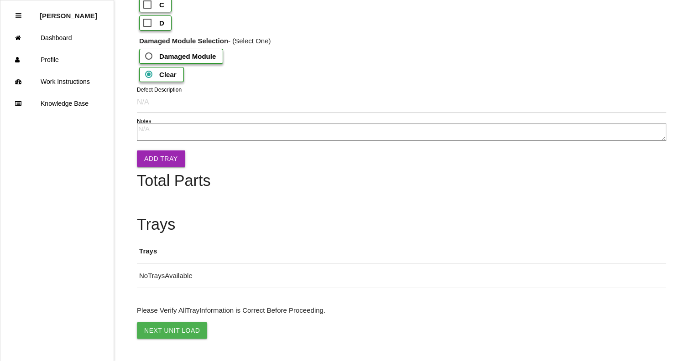
click at [166, 167] on button "Add Tray" at bounding box center [161, 158] width 48 height 16
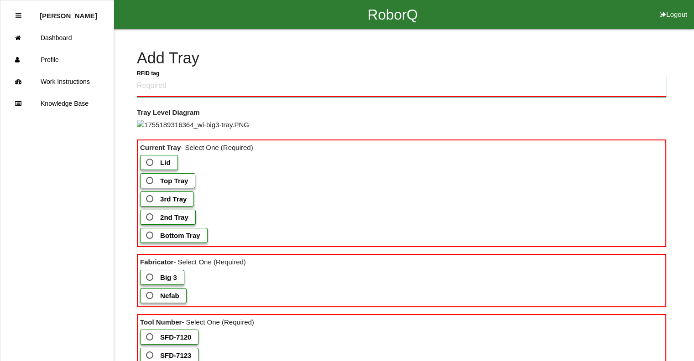
click at [184, 93] on tag "RFID tag" at bounding box center [401, 86] width 529 height 21
click at [193, 96] on tag "RFID tag" at bounding box center [401, 86] width 529 height 21
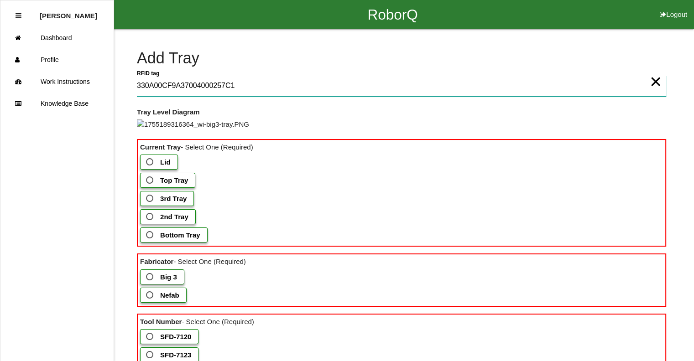
type tag "330A00CF9A37004000257C1A"
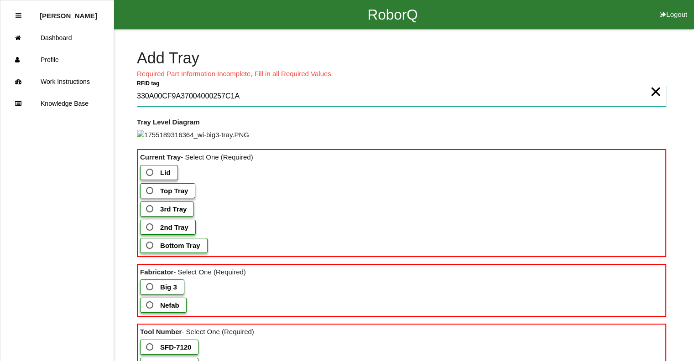
click at [192, 96] on tag "330A00CF9A37004000257C1A" at bounding box center [401, 96] width 529 height 21
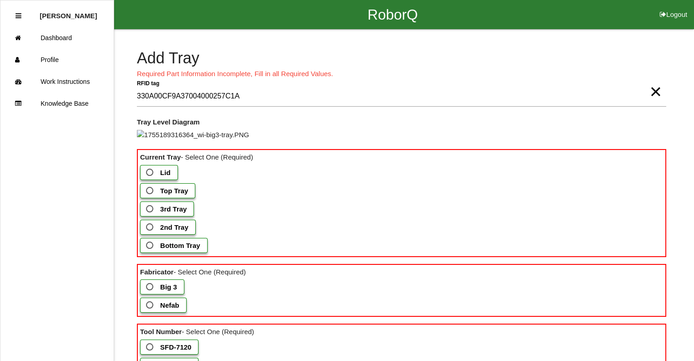
click at [151, 197] on span "Top Tray" at bounding box center [166, 190] width 44 height 11
click at [150, 191] on Tray "Top Tray" at bounding box center [147, 188] width 6 height 6
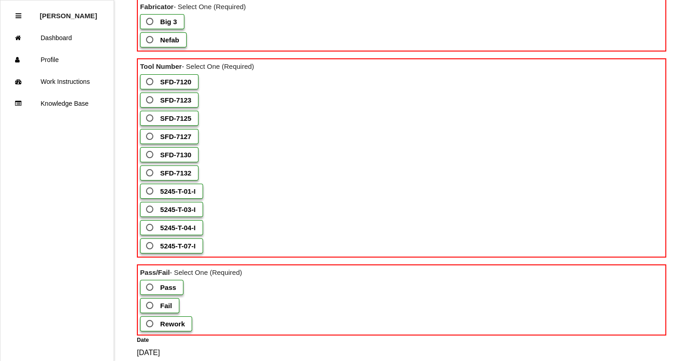
scroll to position [286, 0]
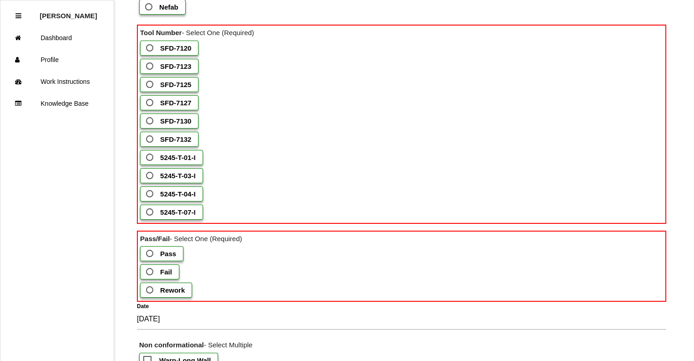
click at [170, 107] on b "SFD-7127" at bounding box center [175, 103] width 31 height 8
click at [150, 103] on input "SFD-7127" at bounding box center [147, 100] width 6 height 6
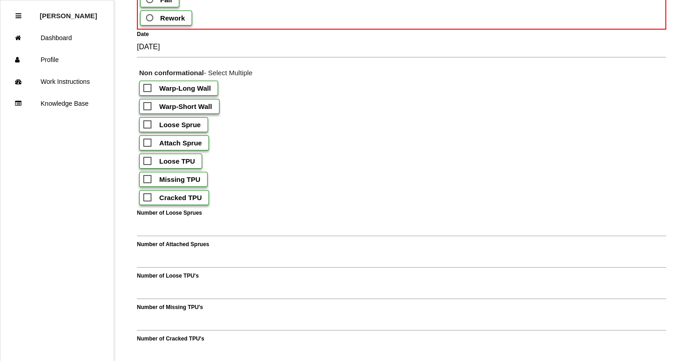
scroll to position [553, 0]
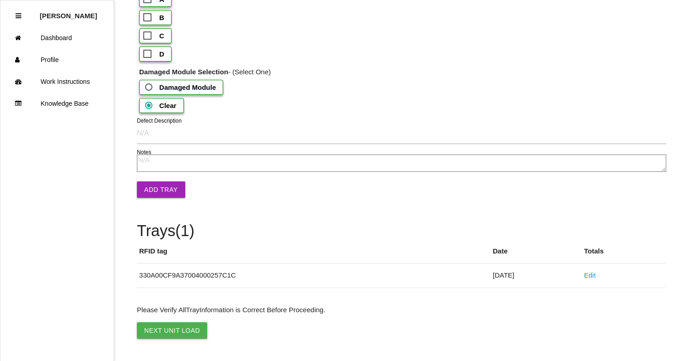
scroll to position [1145, 0]
click at [166, 198] on button "Add Tray" at bounding box center [161, 189] width 48 height 16
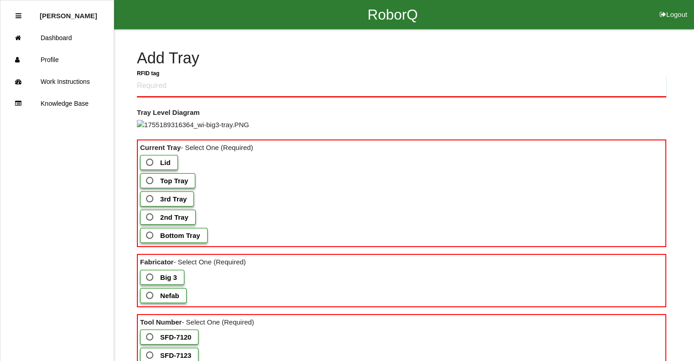
click at [219, 90] on tag "RFID tag" at bounding box center [401, 86] width 529 height 21
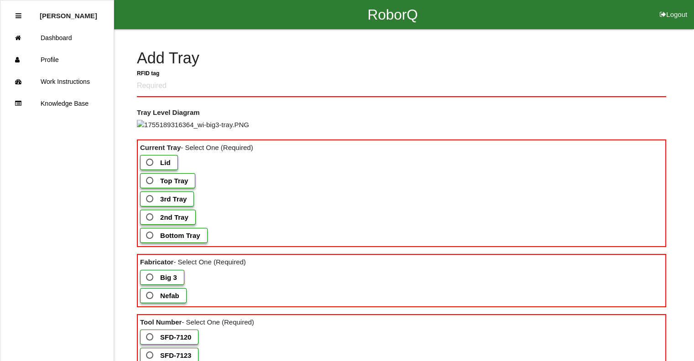
click at [385, 173] on div "Lid" at bounding box center [402, 164] width 525 height 18
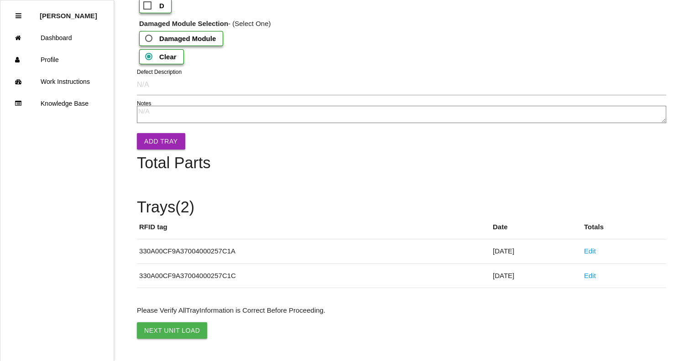
scroll to position [1220, 0]
click at [196, 258] on td "330A00CF9A37004000257C1A" at bounding box center [313, 251] width 353 height 25
click at [595, 254] on link "Edit" at bounding box center [590, 251] width 12 height 8
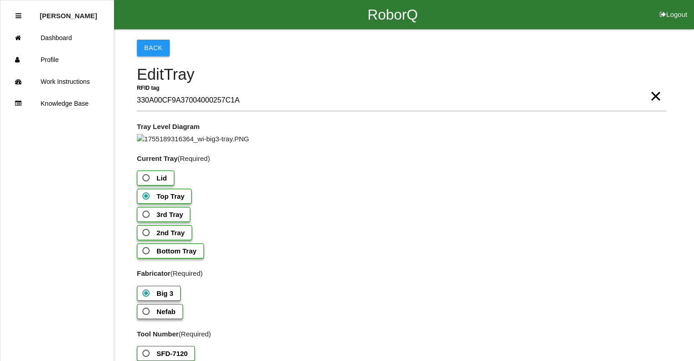
click at [158, 49] on button "Back" at bounding box center [153, 48] width 33 height 16
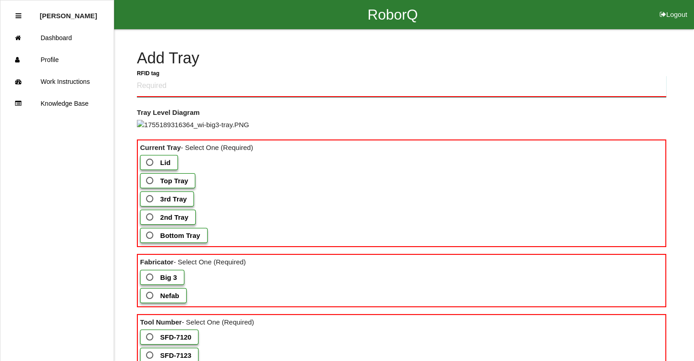
click at [217, 88] on tag "RFID tag" at bounding box center [401, 86] width 529 height 21
click at [175, 91] on tag "RFID tag" at bounding box center [401, 86] width 529 height 21
type tag "330A00CF9A370040002AC607"
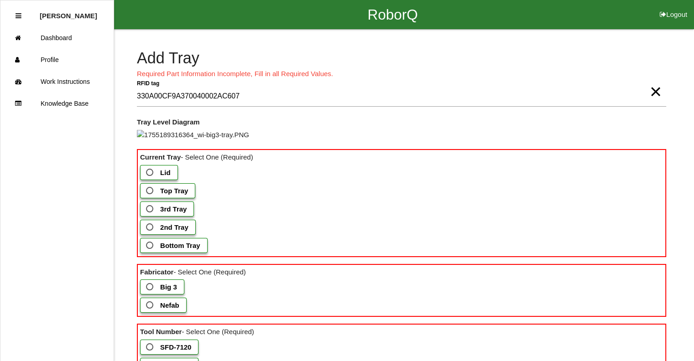
click at [146, 251] on span "Bottom Tray" at bounding box center [172, 245] width 56 height 11
click at [146, 246] on Tray "Bottom Tray" at bounding box center [147, 243] width 6 height 6
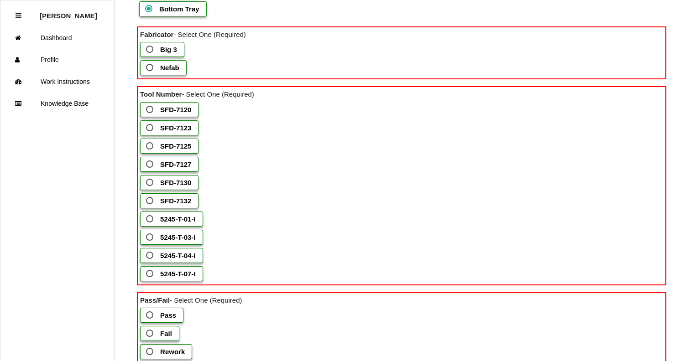
scroll to position [235, 0]
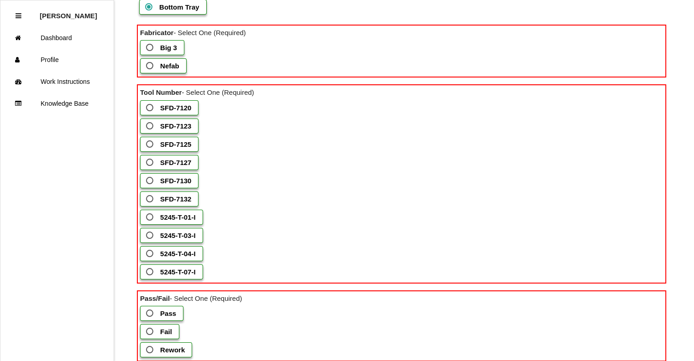
click at [166, 70] on b "Nefab" at bounding box center [169, 66] width 19 height 8
click at [150, 66] on input "Nefab" at bounding box center [147, 63] width 6 height 6
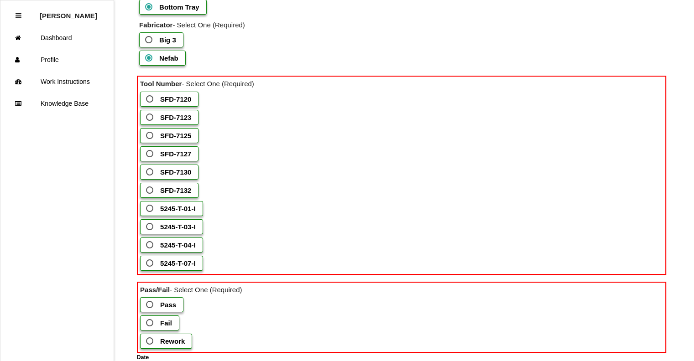
click at [161, 231] on b "5245-T-03-I" at bounding box center [178, 227] width 36 height 8
click at [150, 227] on input "5245-T-03-I" at bounding box center [147, 224] width 6 height 6
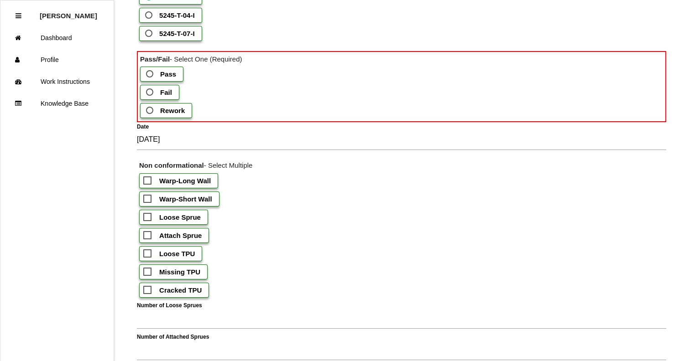
scroll to position [484, 0]
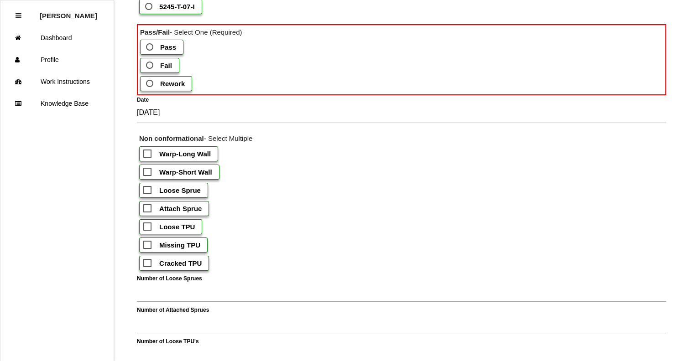
click at [160, 51] on b "Pass" at bounding box center [168, 47] width 16 height 8
click at [150, 47] on input "Pass" at bounding box center [147, 44] width 6 height 6
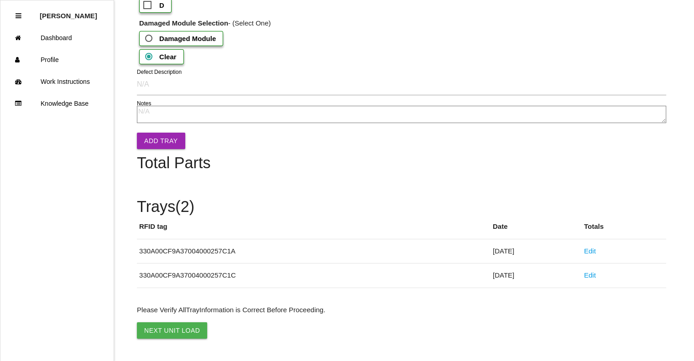
scroll to position [1159, 0]
click at [158, 149] on button "Add Tray" at bounding box center [161, 141] width 48 height 16
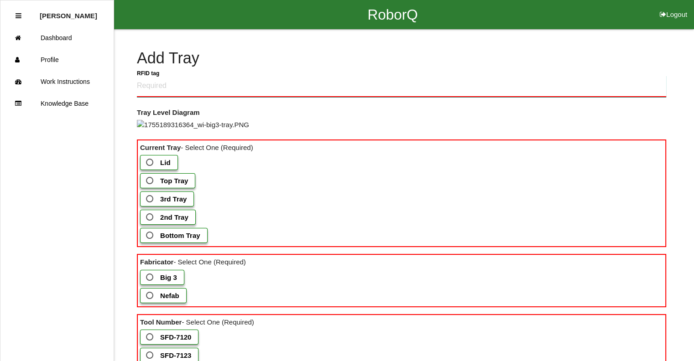
click at [246, 81] on tag "RFID tag" at bounding box center [401, 86] width 529 height 21
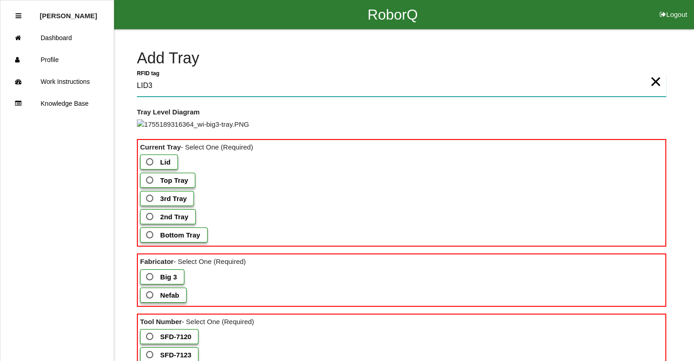
type tag "LID3"
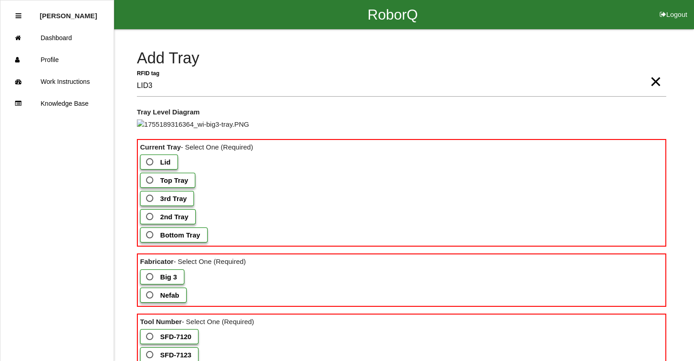
click at [167, 166] on b "Lid" at bounding box center [165, 162] width 10 height 8
click at [150, 162] on input "Lid" at bounding box center [147, 159] width 6 height 6
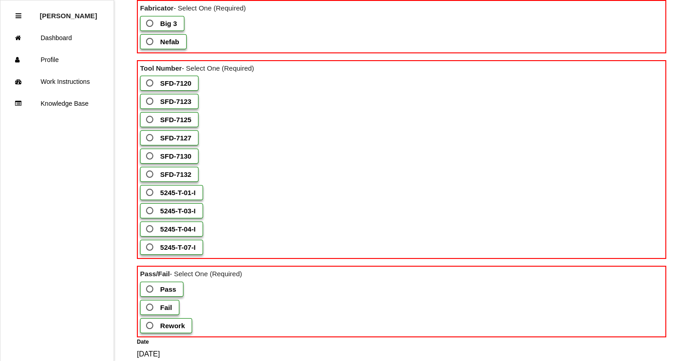
scroll to position [251, 0]
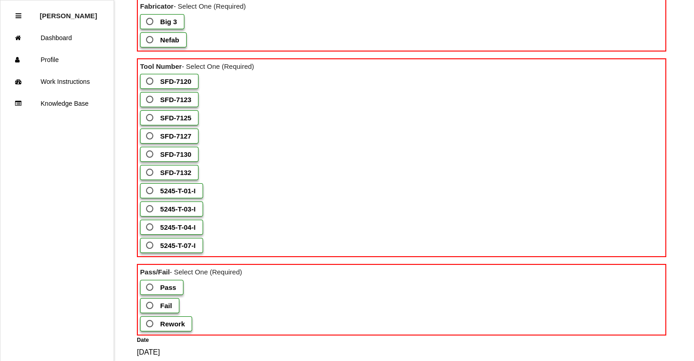
click at [176, 29] on label "Big 3" at bounding box center [162, 21] width 44 height 15
click at [150, 22] on 3 "Big 3" at bounding box center [147, 19] width 6 height 6
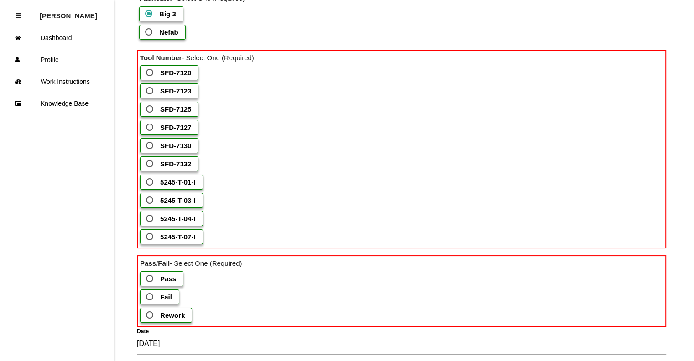
click at [162, 150] on b "SFD-7130" at bounding box center [175, 146] width 31 height 8
click at [150, 146] on input "SFD-7130" at bounding box center [147, 143] width 6 height 6
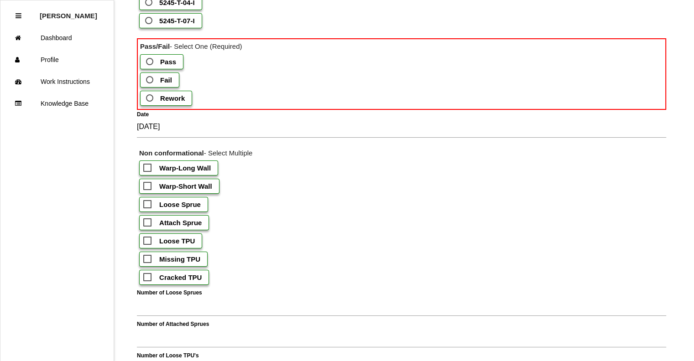
scroll to position [463, 0]
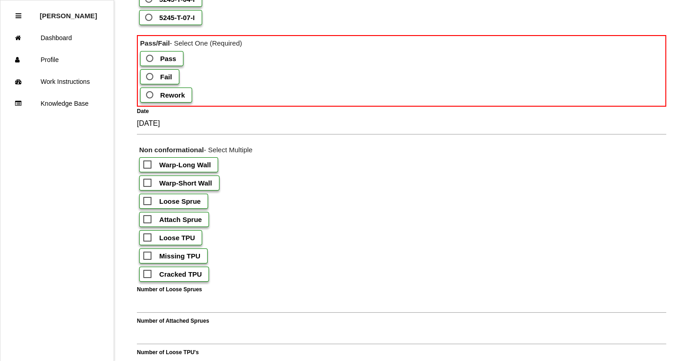
click at [158, 64] on span "Pass" at bounding box center [160, 58] width 32 height 11
click at [150, 59] on input "Pass" at bounding box center [147, 56] width 6 height 6
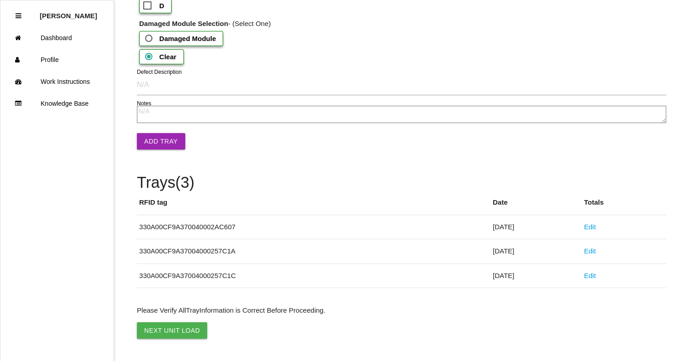
scroll to position [1096, 0]
click at [179, 150] on button "Add Tray" at bounding box center [161, 141] width 48 height 16
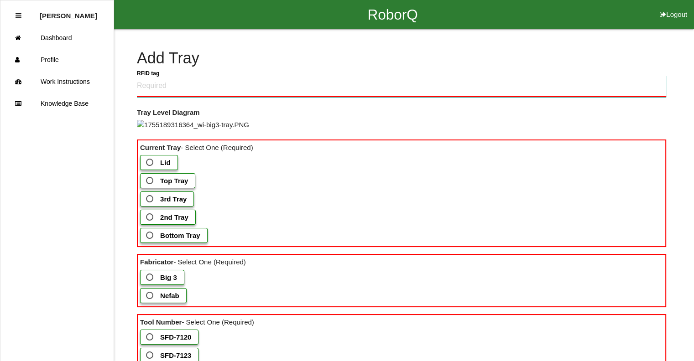
click at [184, 90] on tag "RFID tag" at bounding box center [401, 86] width 529 height 21
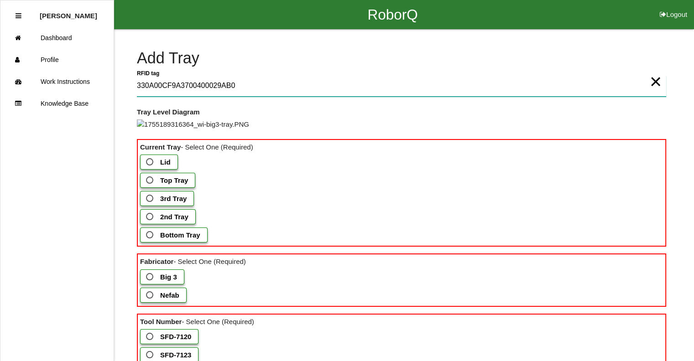
type tag "330A00CF9A3700400029AB01"
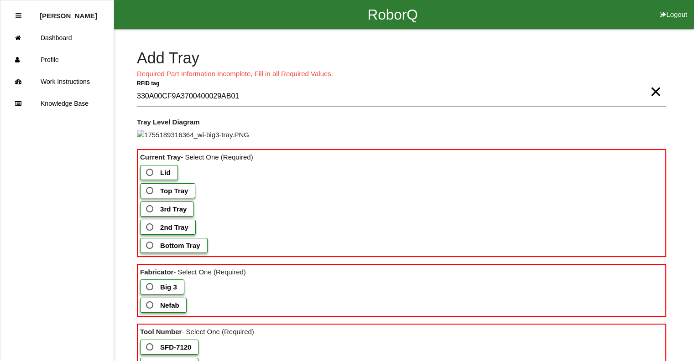
click at [151, 251] on span "Bottom Tray" at bounding box center [172, 245] width 56 height 11
click at [150, 246] on Tray "Bottom Tray" at bounding box center [147, 243] width 6 height 6
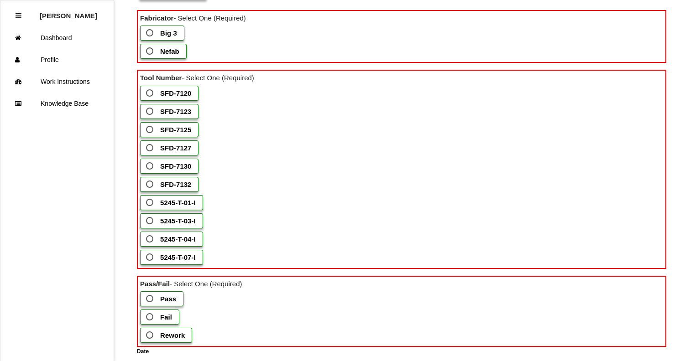
scroll to position [269, 0]
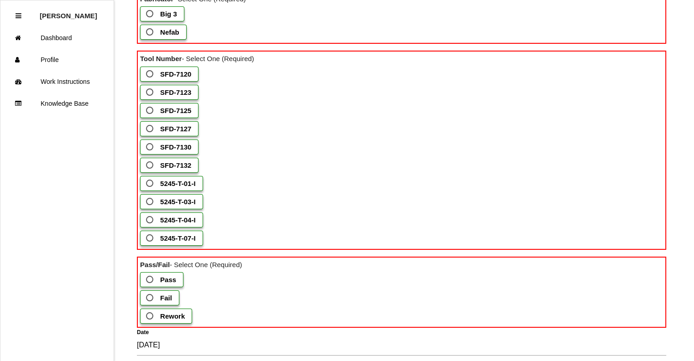
click at [158, 116] on span "SFD-7125" at bounding box center [167, 110] width 47 height 11
click at [150, 111] on input "SFD-7125" at bounding box center [147, 108] width 6 height 6
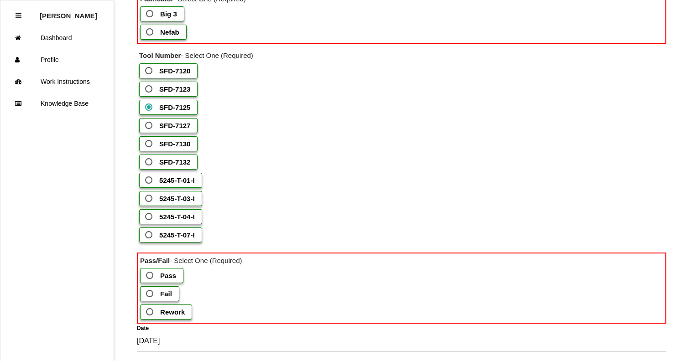
click at [161, 18] on b "Big 3" at bounding box center [168, 14] width 17 height 8
click at [150, 14] on 3 "Big 3" at bounding box center [147, 11] width 6 height 6
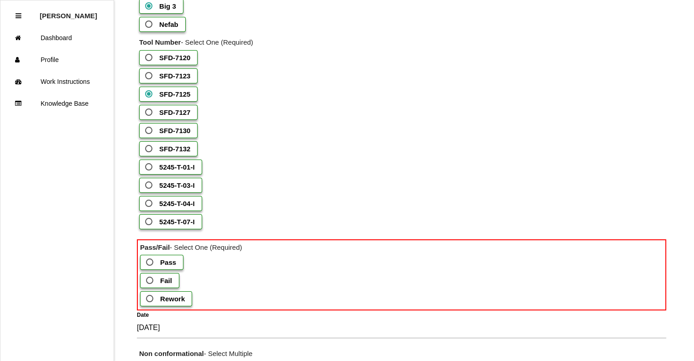
click at [156, 268] on span "Pass" at bounding box center [160, 262] width 32 height 11
click at [150, 263] on input "Pass" at bounding box center [147, 260] width 6 height 6
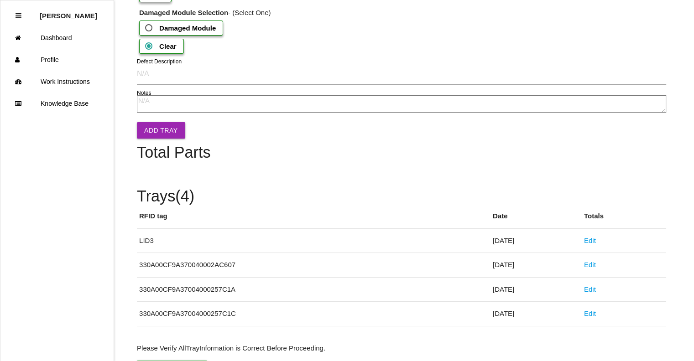
scroll to position [1085, 0]
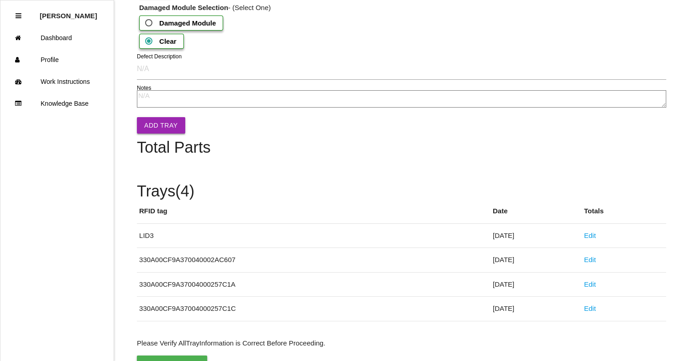
click at [167, 134] on button "Add Tray" at bounding box center [161, 125] width 48 height 16
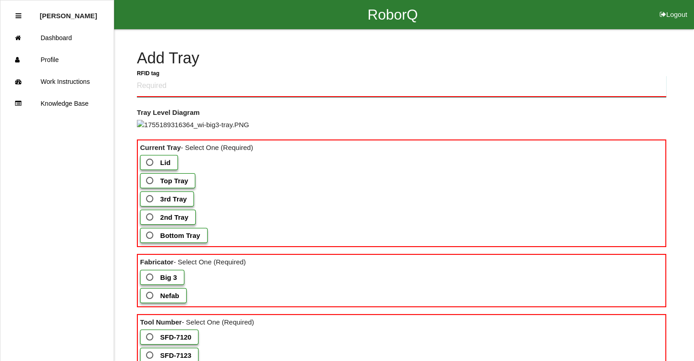
click at [208, 92] on tag "RFID tag" at bounding box center [401, 86] width 529 height 21
type tag "330A00CF9A37004000259CB7"
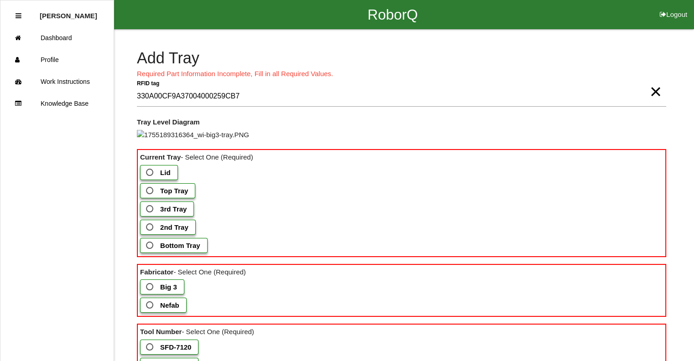
click at [150, 233] on span "2nd Tray" at bounding box center [166, 227] width 44 height 11
click at [150, 228] on Tray "2nd Tray" at bounding box center [147, 225] width 6 height 6
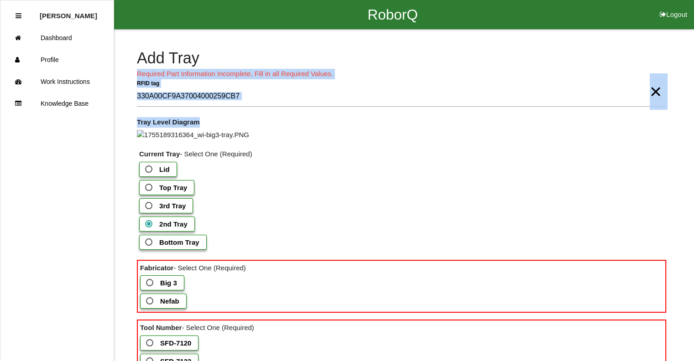
drag, startPoint x: 693, startPoint y: 68, endPoint x: 677, endPoint y: 114, distance: 49.3
drag, startPoint x: 677, startPoint y: 114, endPoint x: 621, endPoint y: 117, distance: 56.1
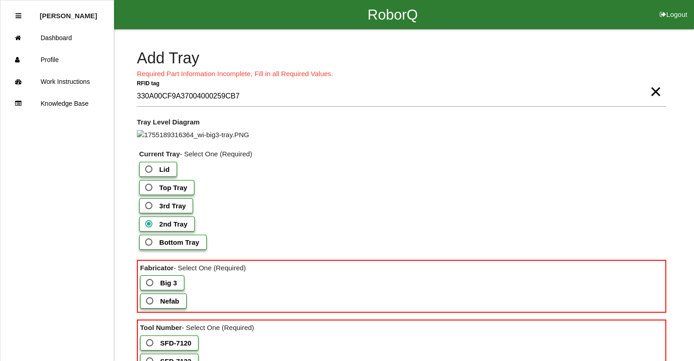
click at [604, 140] on div "Tray Level Diagram" at bounding box center [401, 128] width 529 height 23
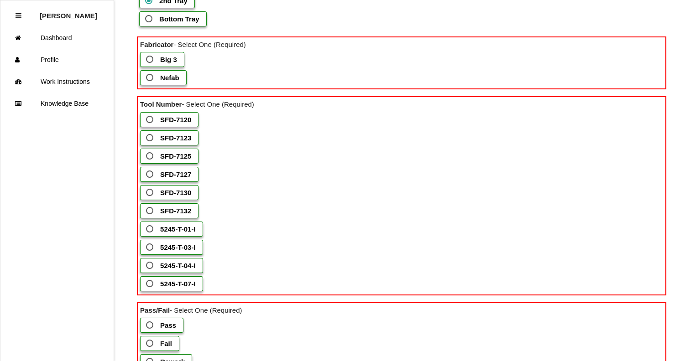
scroll to position [228, 0]
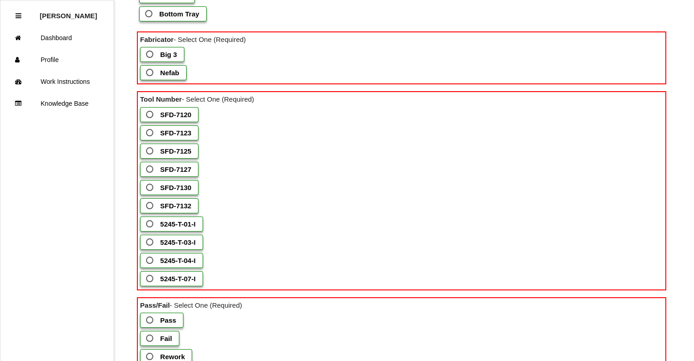
click at [170, 58] on b "Big 3" at bounding box center [168, 55] width 17 height 8
click at [150, 55] on 3 "Big 3" at bounding box center [147, 52] width 6 height 6
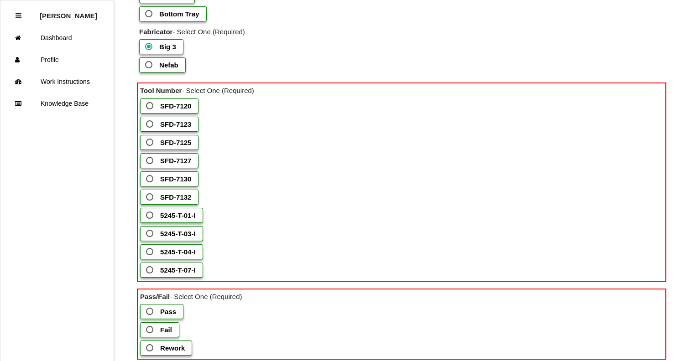
click at [166, 165] on b "SFD-7127" at bounding box center [175, 161] width 31 height 8
click at [150, 161] on input "SFD-7127" at bounding box center [147, 158] width 6 height 6
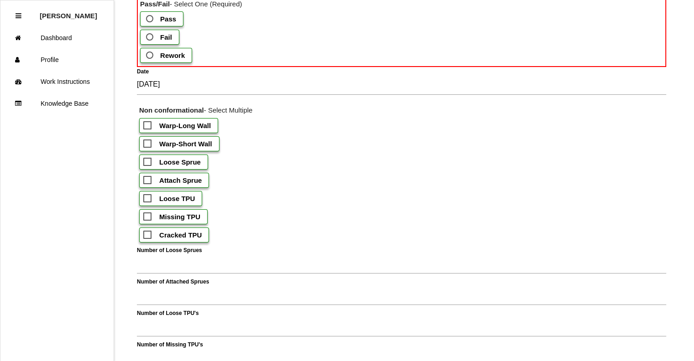
scroll to position [527, 0]
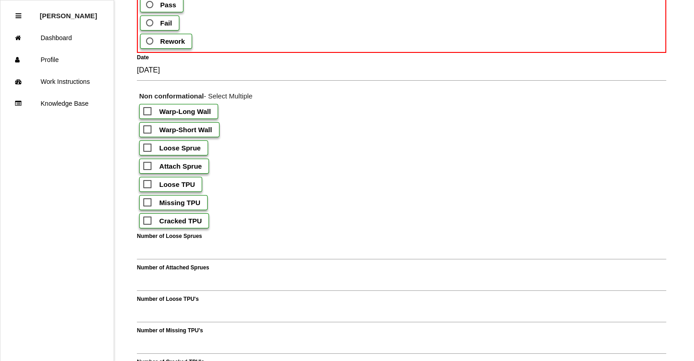
click at [171, 9] on b "Pass" at bounding box center [168, 5] width 16 height 8
click at [150, 5] on input "Pass" at bounding box center [147, 2] width 6 height 6
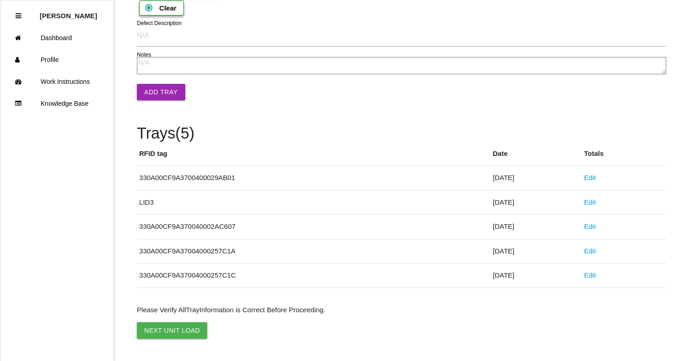
scroll to position [1255, 0]
click at [171, 330] on button "Next Unit Load" at bounding box center [172, 330] width 70 height 16
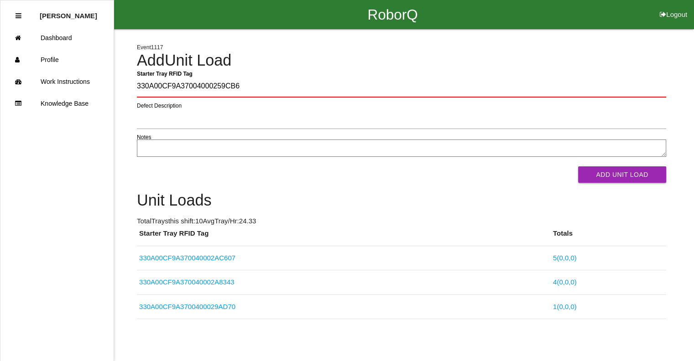
type Tag "330A00CF9A37004000259CB6"
click at [578, 166] on button "Add Unit Load" at bounding box center [622, 174] width 88 height 16
